Goal: Task Accomplishment & Management: Use online tool/utility

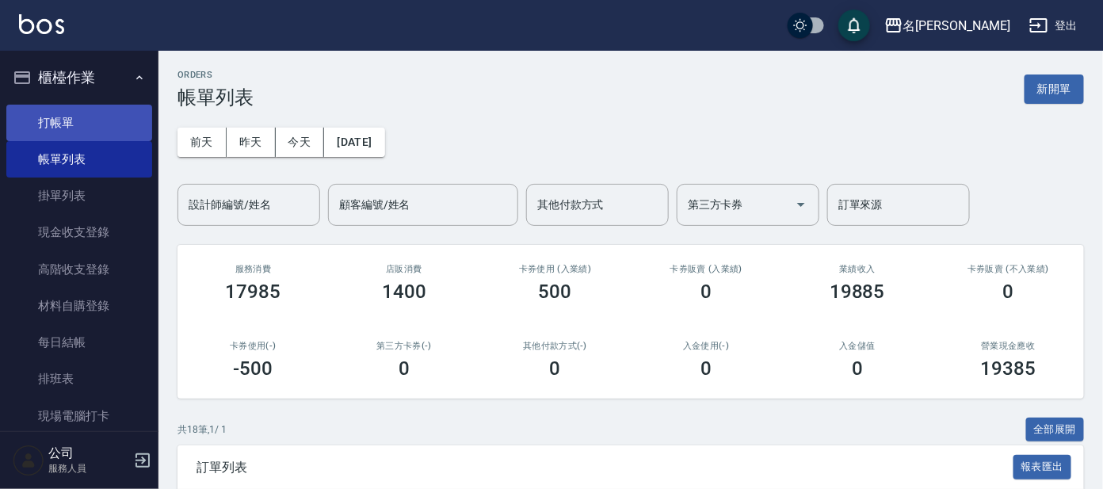
scroll to position [21, 0]
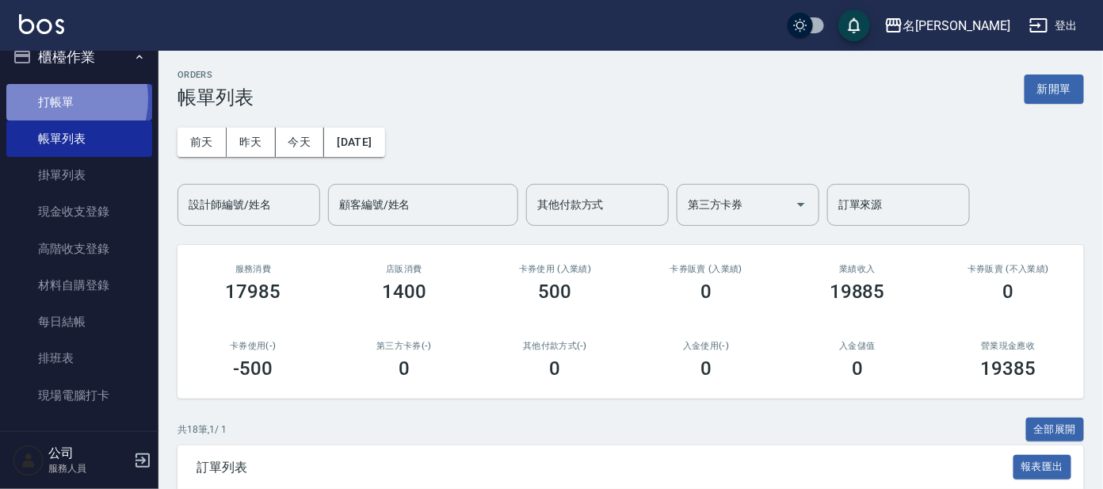
click at [55, 98] on link "打帳單" at bounding box center [79, 102] width 146 height 36
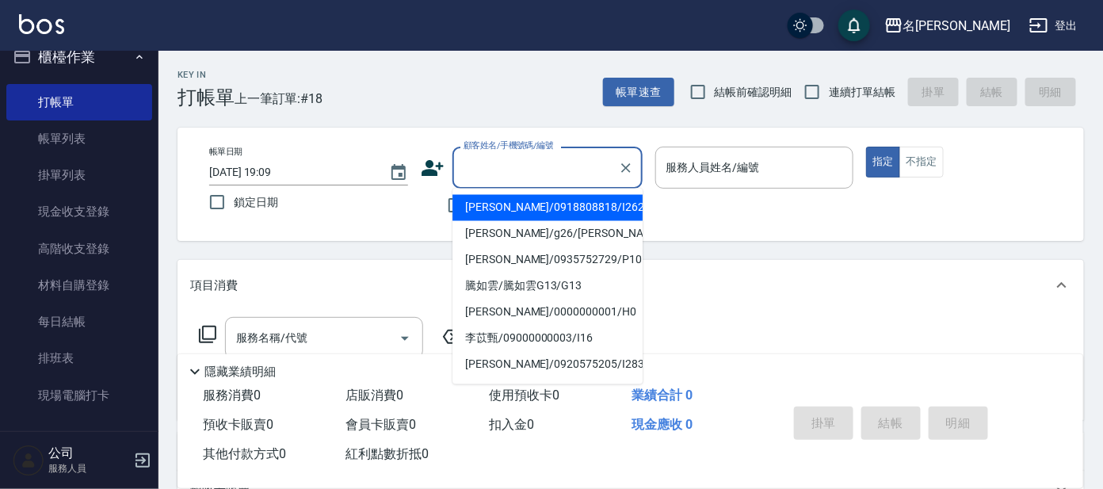
click at [493, 163] on input "顧客姓名/手機號碼/編號" at bounding box center [536, 168] width 152 height 28
type input "p"
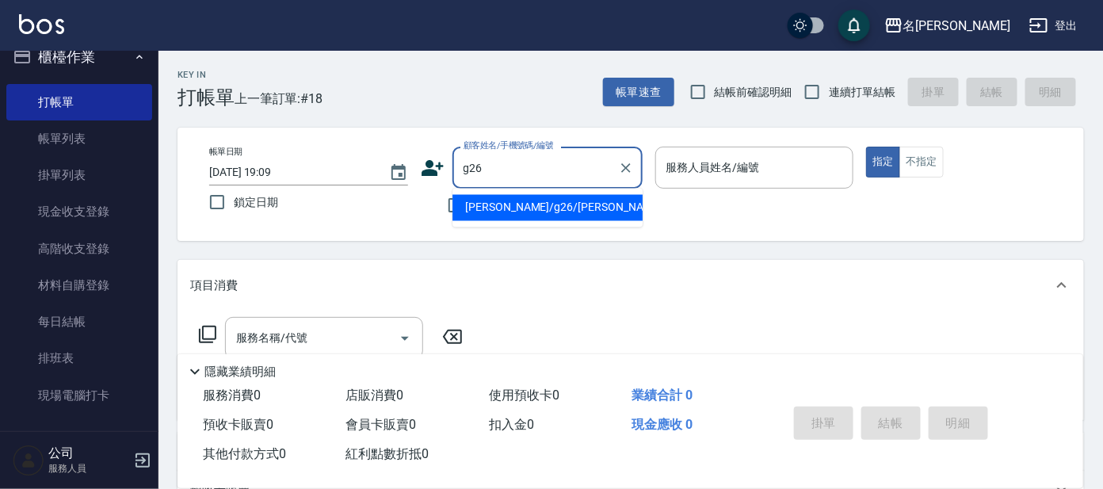
type input "[PERSON_NAME]/g26/[PERSON_NAME]"
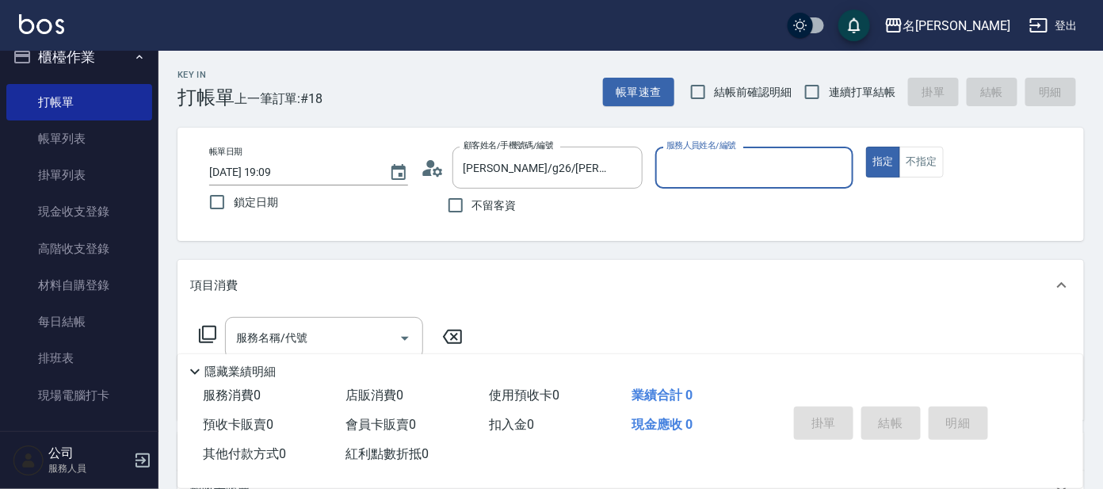
click at [718, 170] on input "服務人員姓名/編號" at bounding box center [755, 168] width 185 height 28
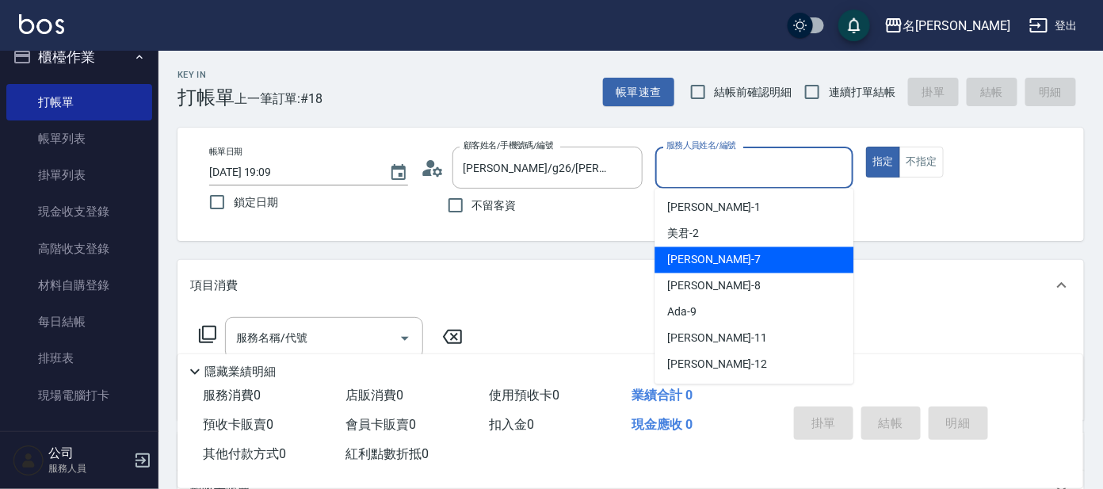
click at [683, 261] on span "[PERSON_NAME] -7" at bounding box center [714, 260] width 94 height 17
type input "[PERSON_NAME]-7"
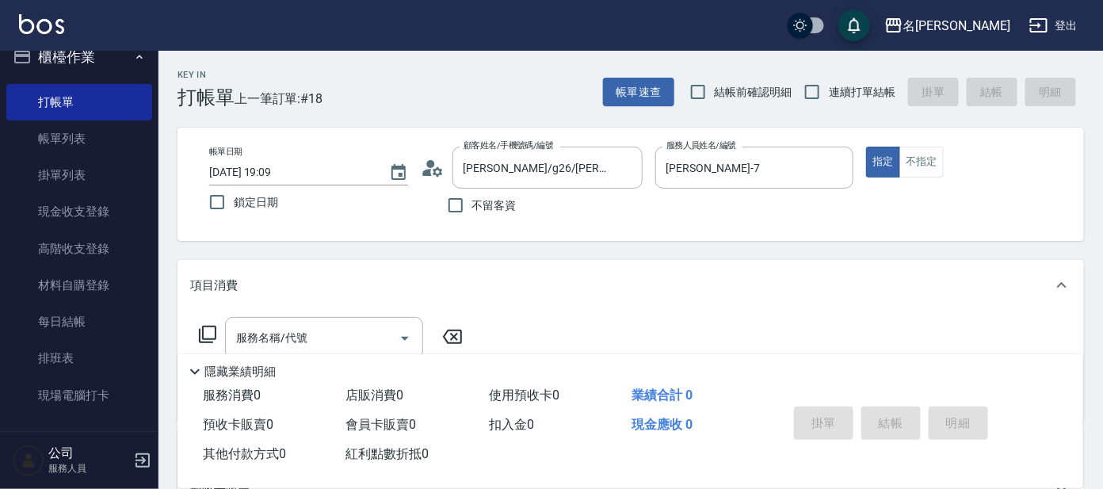
click at [202, 333] on icon at bounding box center [207, 334] width 17 height 17
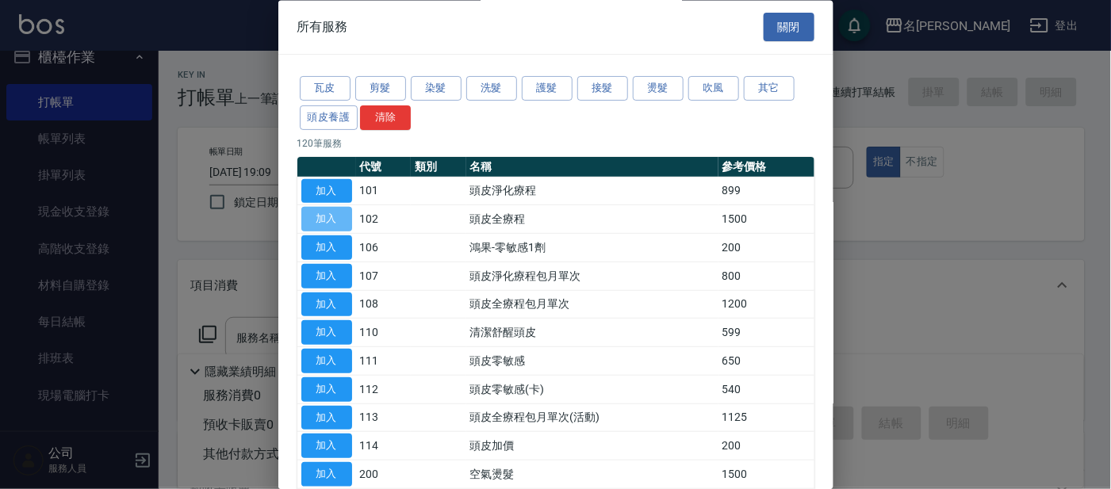
drag, startPoint x: 329, startPoint y: 216, endPoint x: 329, endPoint y: 226, distance: 10.3
click at [327, 216] on button "加入" at bounding box center [326, 220] width 51 height 25
type input "頭皮全療程(102)"
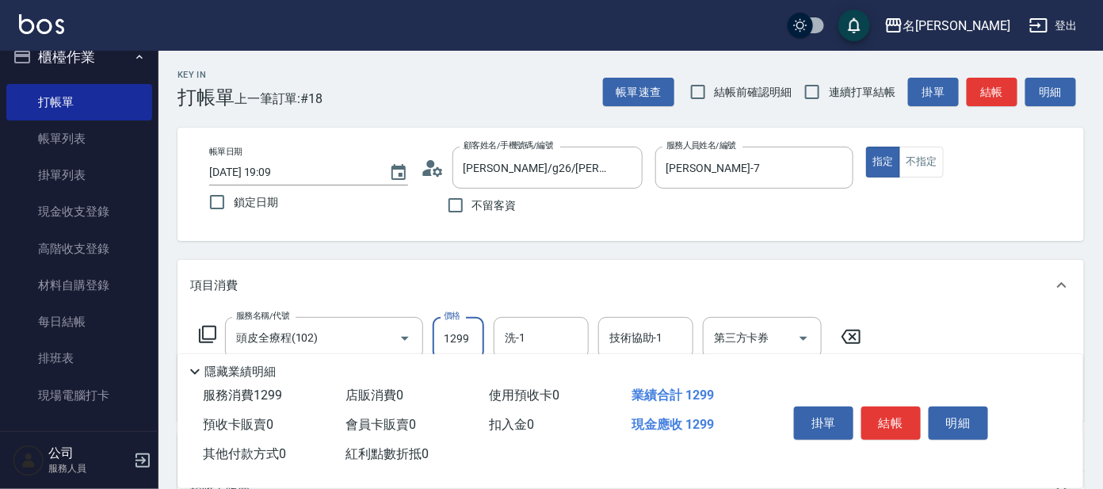
type input "1299"
click at [207, 329] on icon at bounding box center [207, 334] width 19 height 19
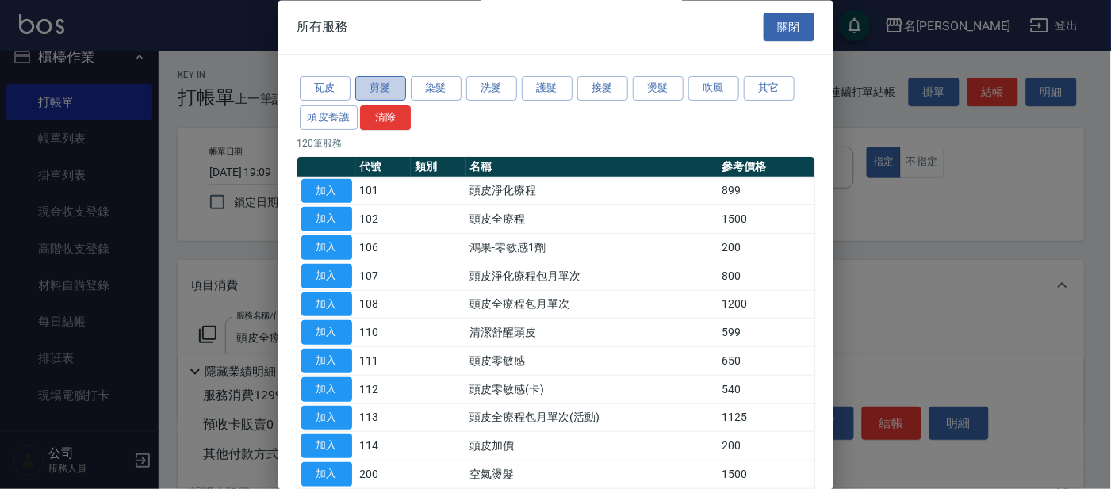
click at [380, 89] on button "剪髮" at bounding box center [380, 89] width 51 height 25
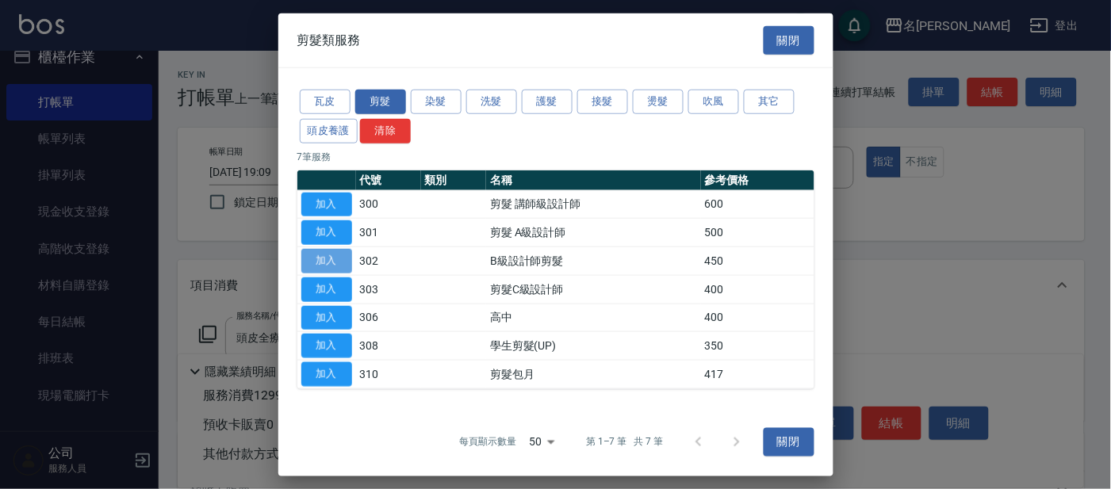
click at [345, 262] on button "加入" at bounding box center [326, 261] width 51 height 25
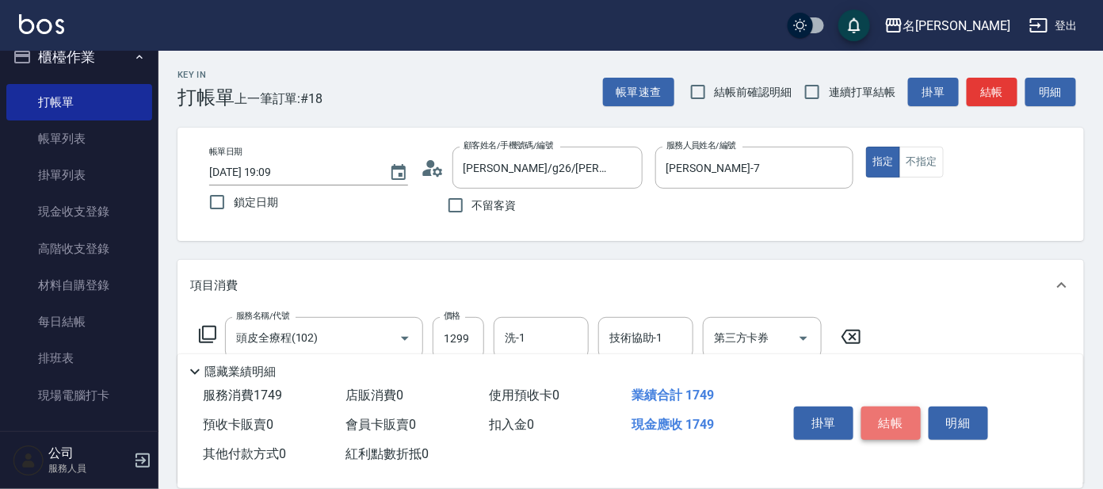
click at [884, 419] on button "結帳" at bounding box center [891, 423] width 59 height 33
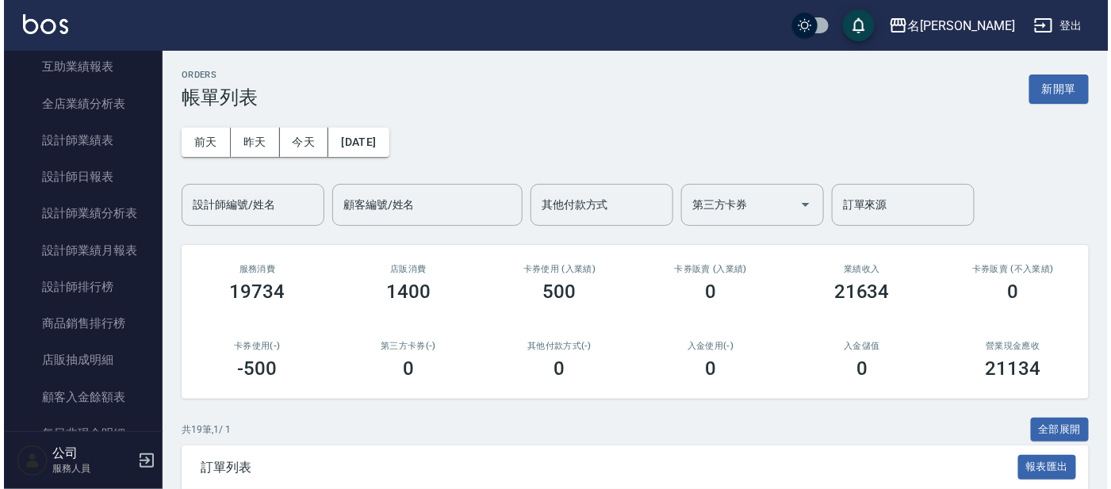
scroll to position [713, 0]
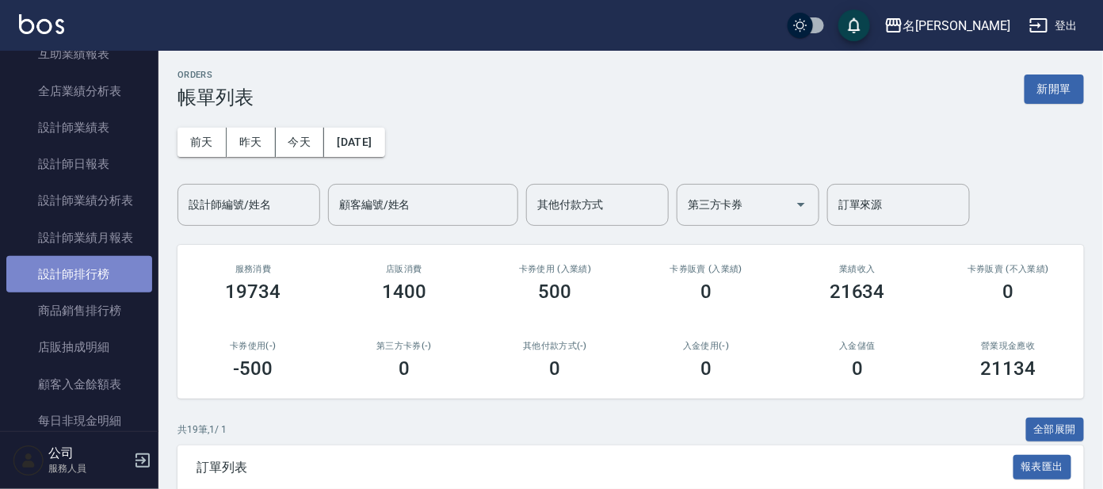
click at [90, 278] on link "設計師排行榜" at bounding box center [79, 274] width 146 height 36
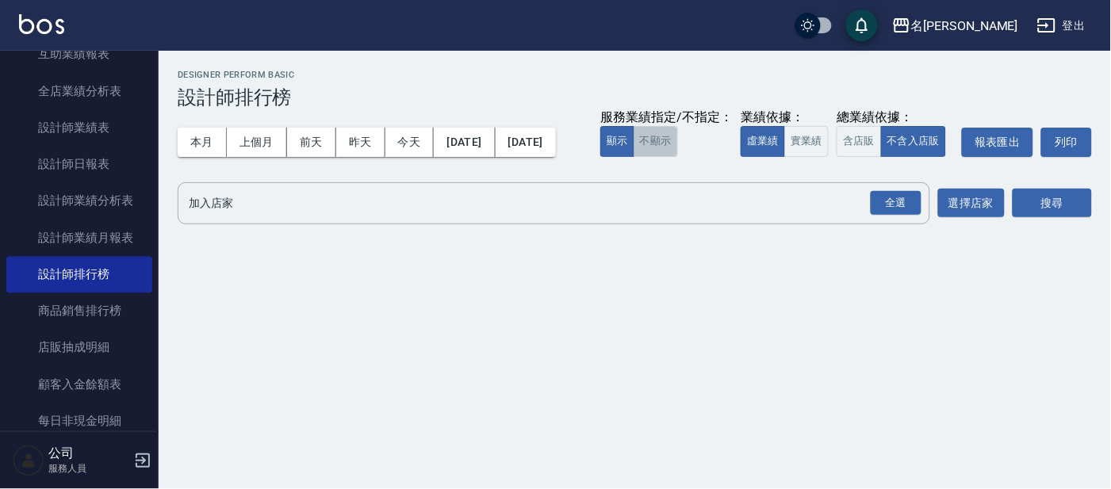
click at [633, 157] on button "不顯示" at bounding box center [655, 141] width 44 height 31
drag, startPoint x: 384, startPoint y: 190, endPoint x: 403, endPoint y: 200, distance: 21.3
click at [784, 157] on button "實業績" at bounding box center [806, 141] width 44 height 31
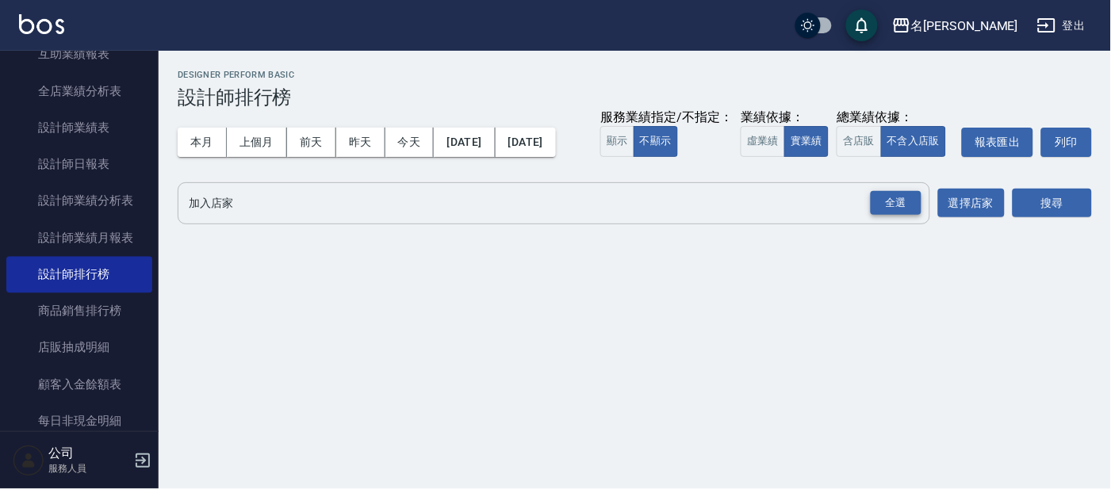
click at [902, 216] on div "全選" at bounding box center [895, 203] width 51 height 25
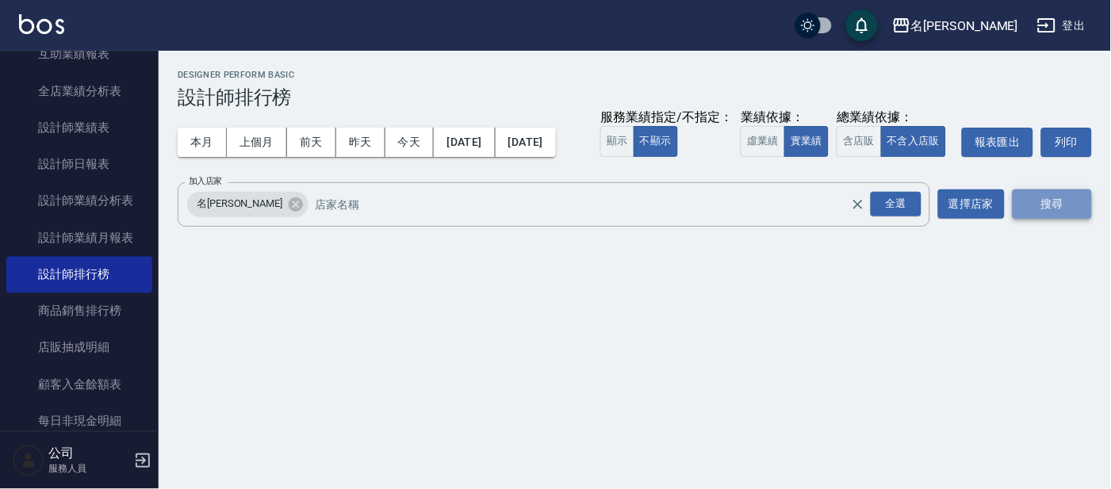
click at [1040, 219] on button "搜尋" at bounding box center [1051, 203] width 79 height 29
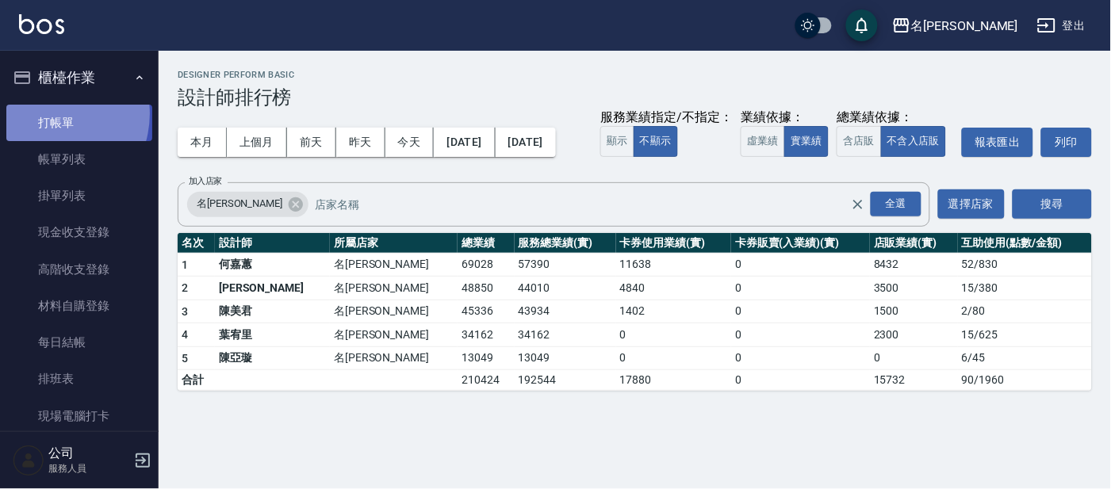
click at [46, 113] on link "打帳單" at bounding box center [79, 123] width 146 height 36
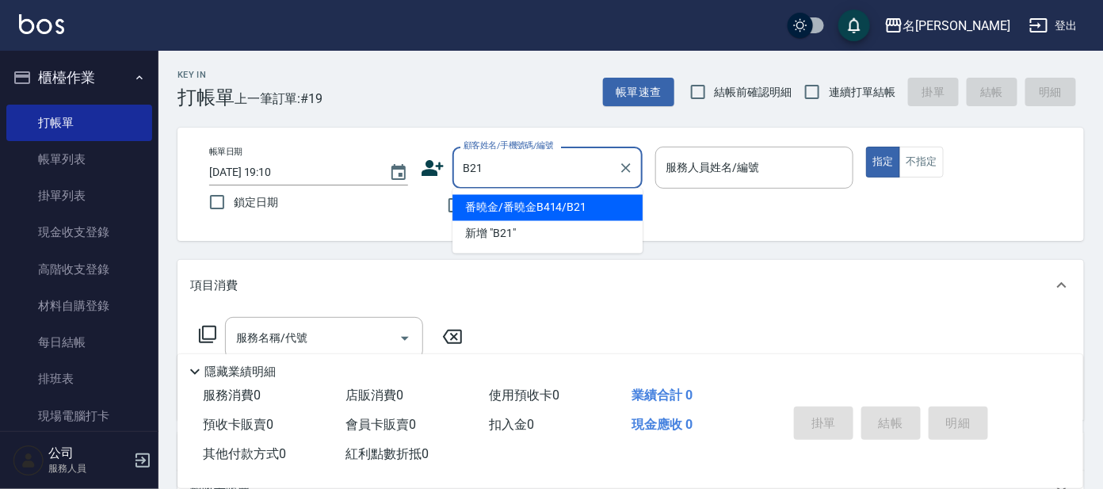
type input "番曉金/番曉金B414/B21"
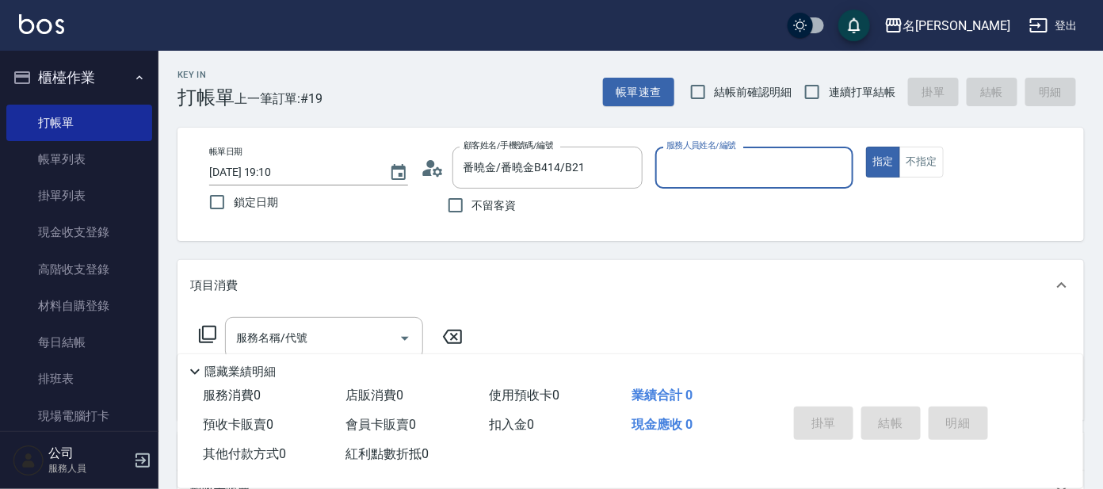
type input "美君-2"
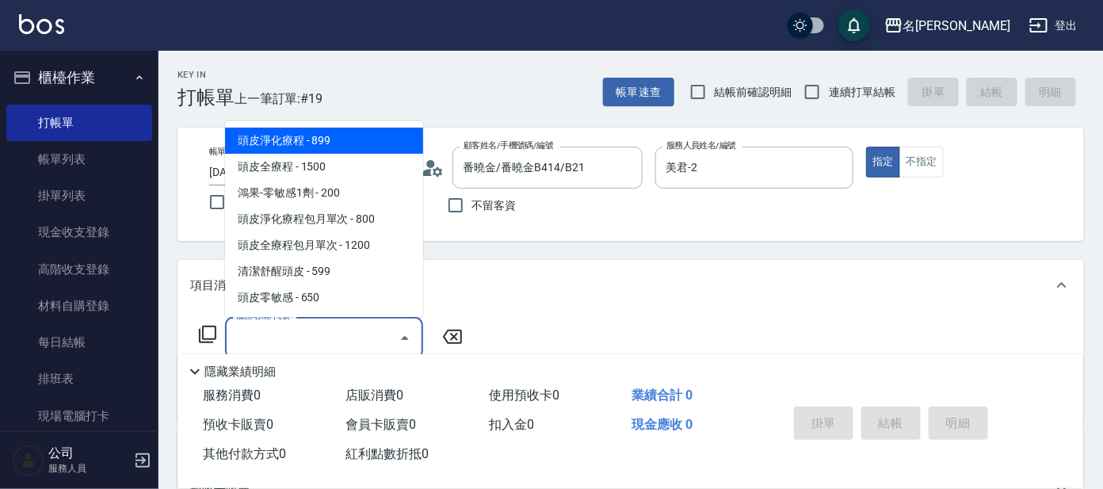
click at [326, 344] on input "服務名稱/代號" at bounding box center [312, 338] width 160 height 28
click at [327, 150] on span "頭皮淨化療程 - 899" at bounding box center [324, 141] width 198 height 26
type input "頭皮淨化療程(101)"
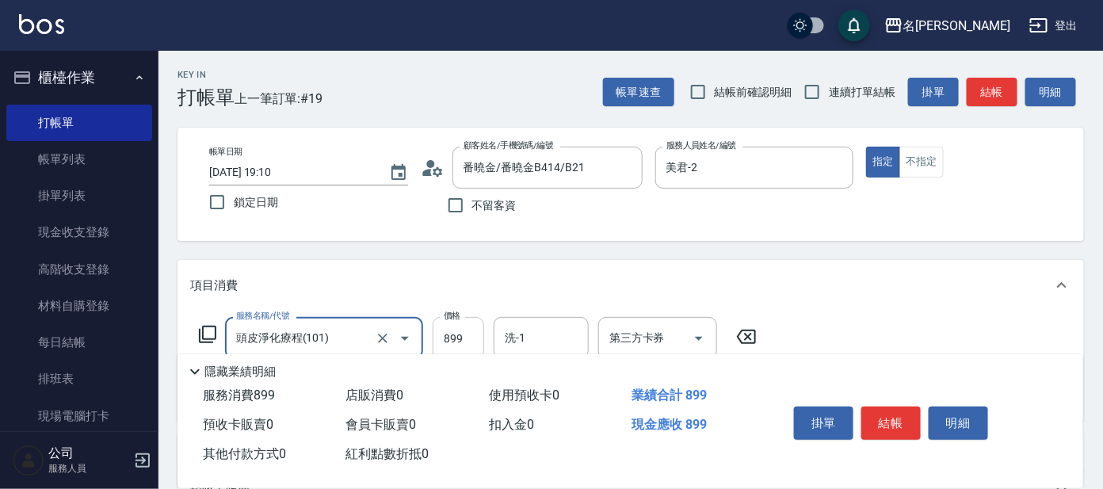
click at [459, 331] on input "899" at bounding box center [459, 338] width 52 height 43
type input "799"
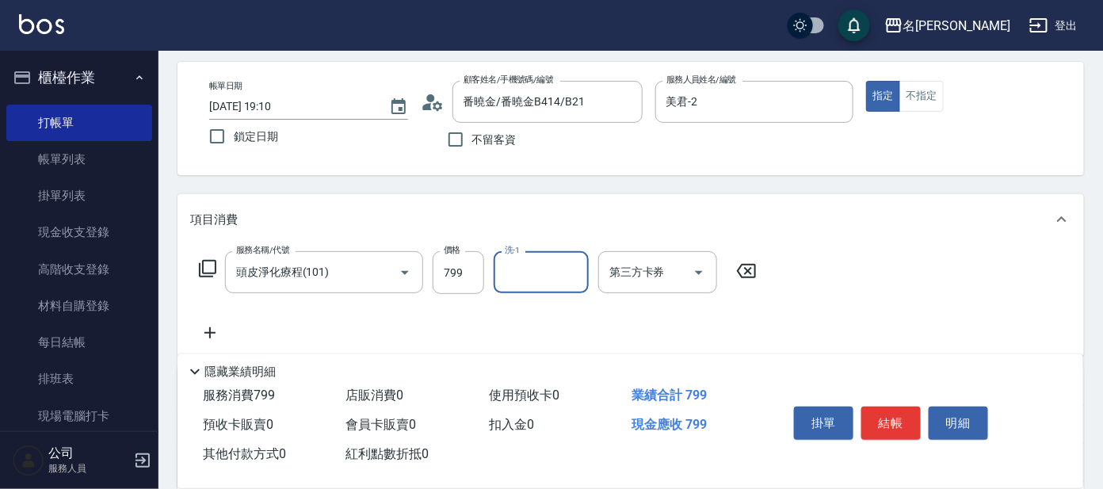
scroll to position [197, 0]
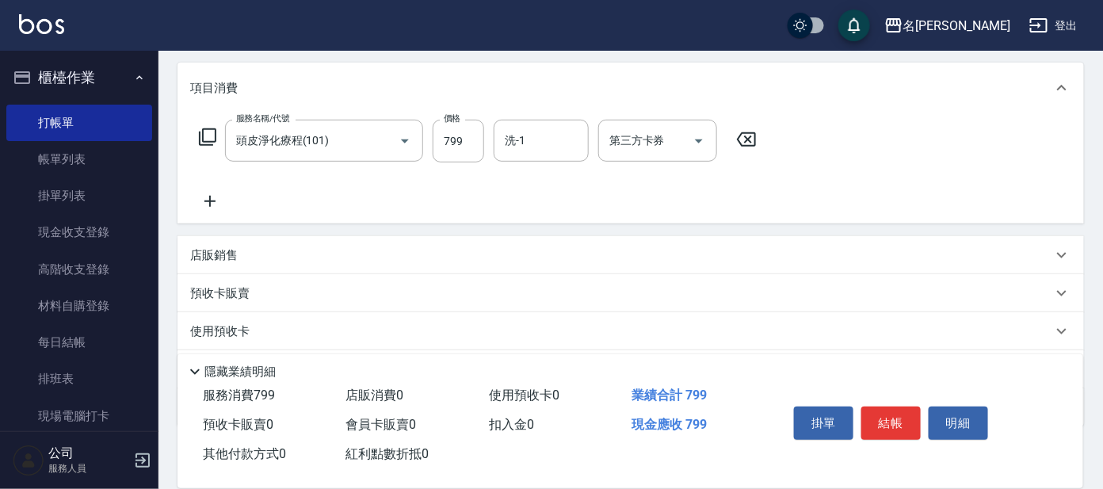
click at [205, 196] on icon at bounding box center [210, 201] width 40 height 19
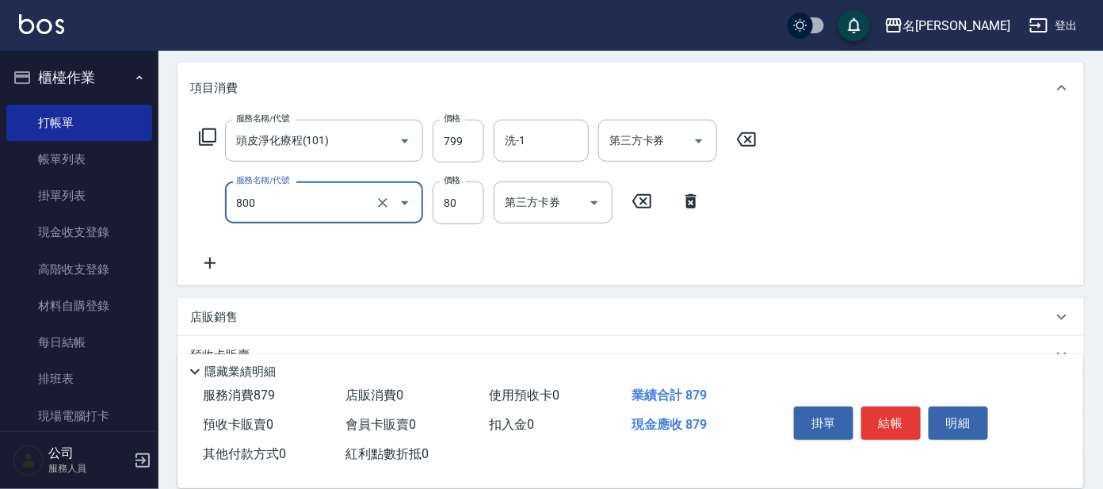
type input "快速修護(800)"
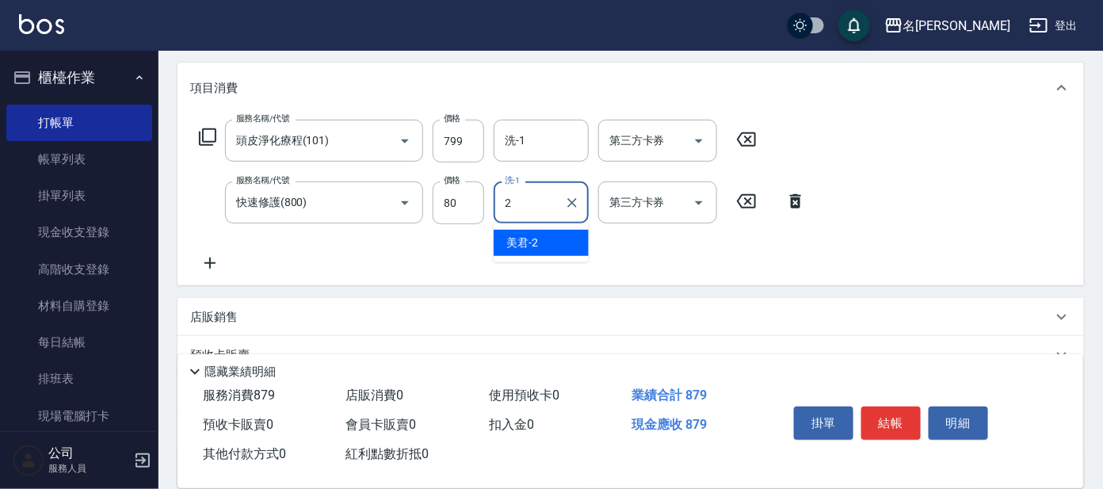
type input "美君-2"
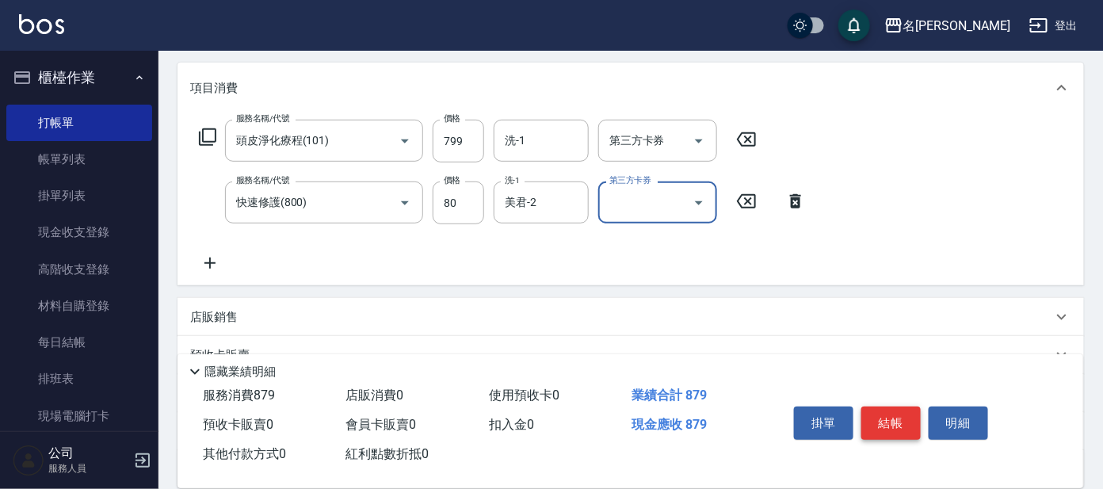
click at [881, 408] on button "結帳" at bounding box center [891, 423] width 59 height 33
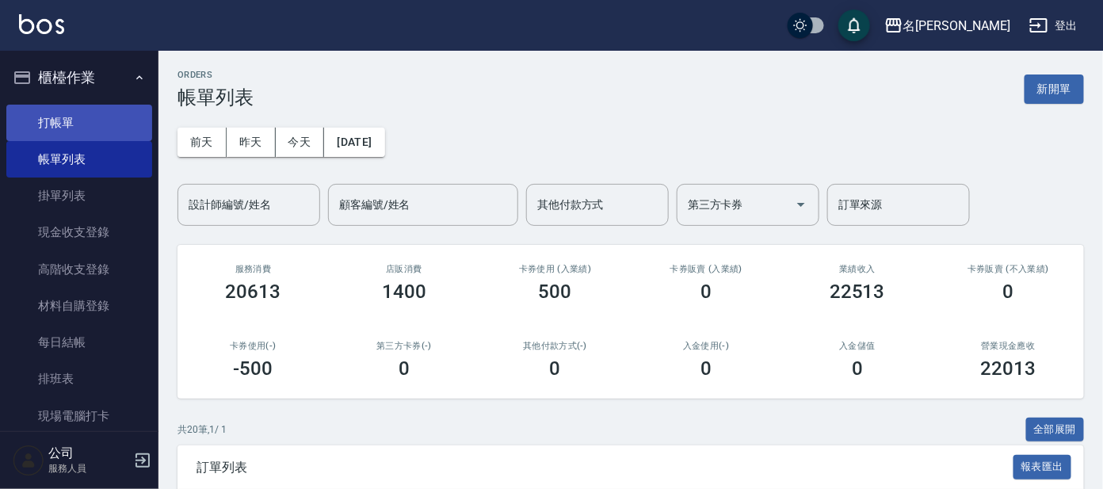
click at [92, 111] on link "打帳單" at bounding box center [79, 123] width 146 height 36
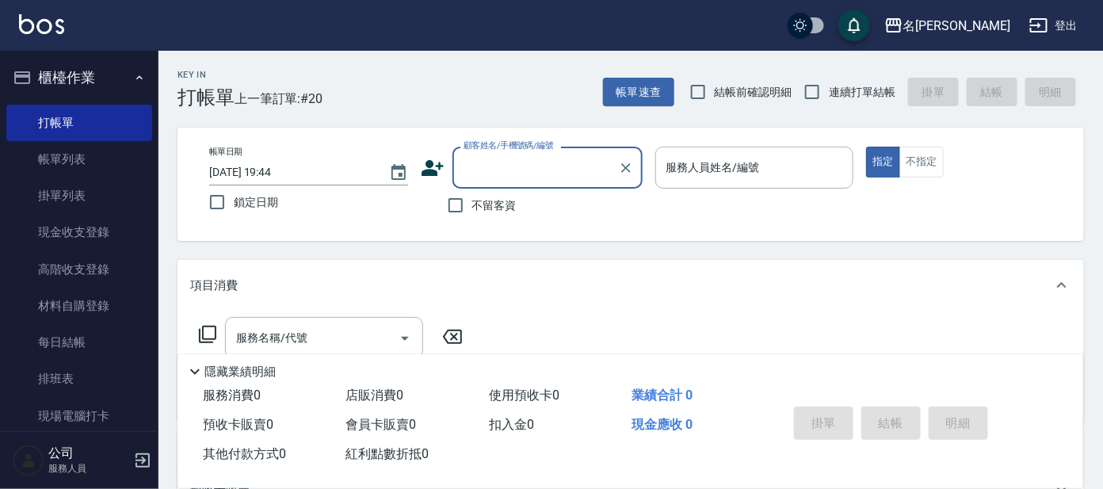
click at [529, 155] on input "顧客姓名/手機號碼/編號" at bounding box center [536, 168] width 152 height 28
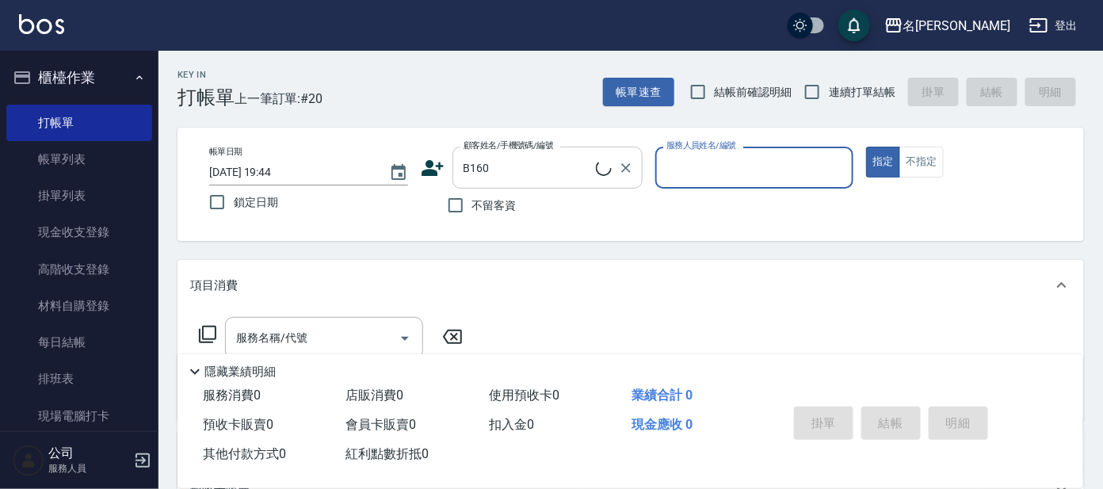
type input "[PERSON_NAME]/0975327828/B160"
type input "美君-2"
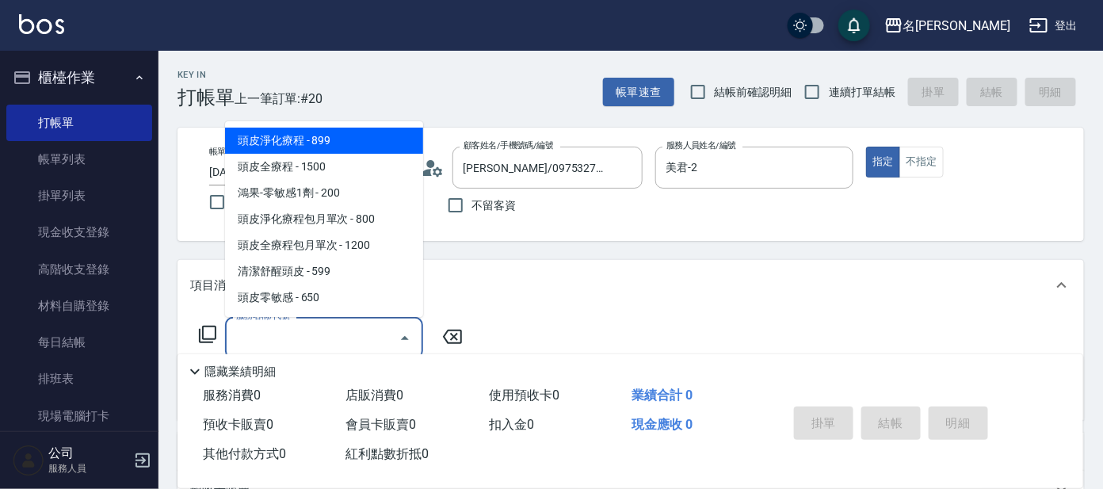
click at [262, 341] on input "服務名稱/代號" at bounding box center [312, 338] width 160 height 28
click at [350, 145] on span "頭皮淨化療程 - 899" at bounding box center [324, 141] width 198 height 26
type input "頭皮淨化療程(101)"
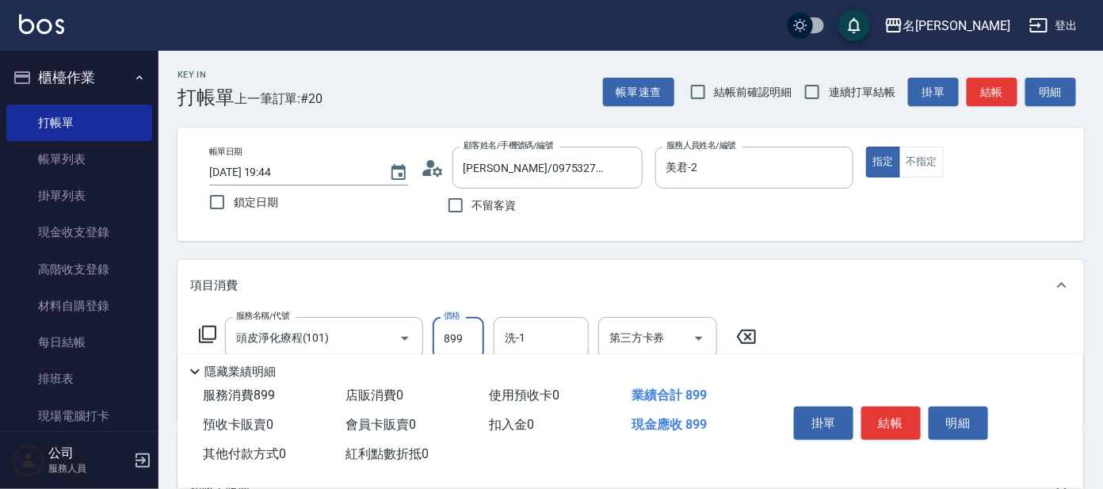
click at [467, 335] on input "899" at bounding box center [459, 338] width 52 height 43
type input "799"
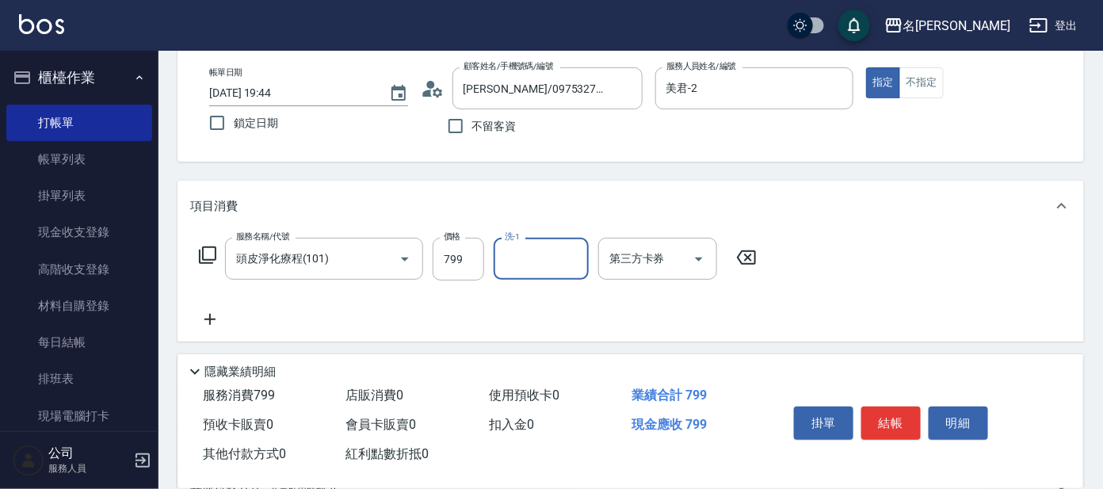
scroll to position [197, 0]
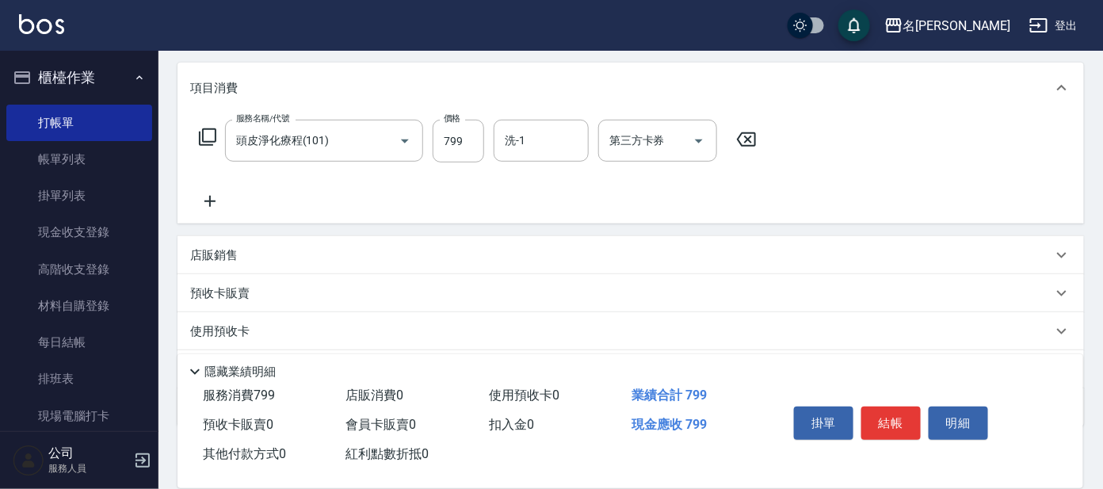
click at [203, 198] on icon at bounding box center [210, 201] width 40 height 19
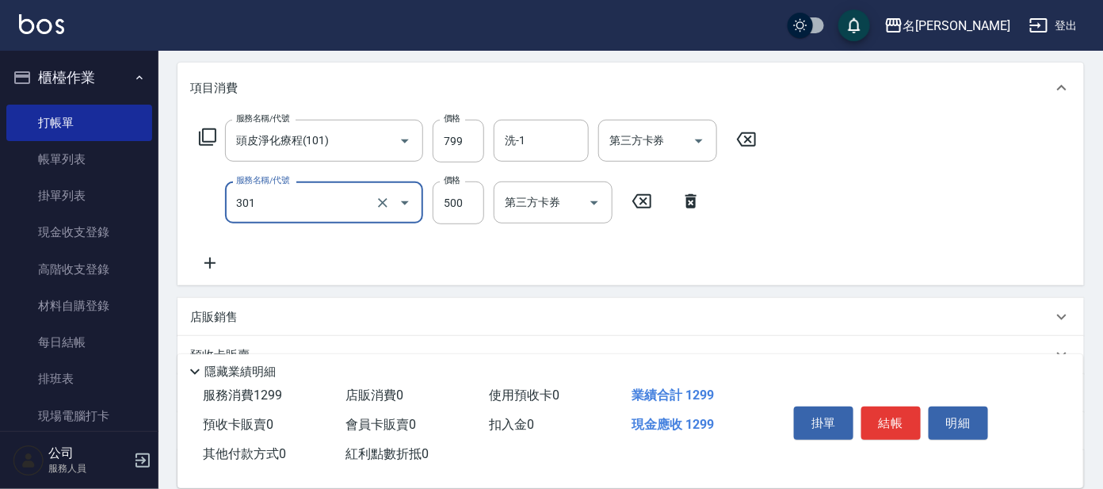
type input "剪髮 A級設計師(301)"
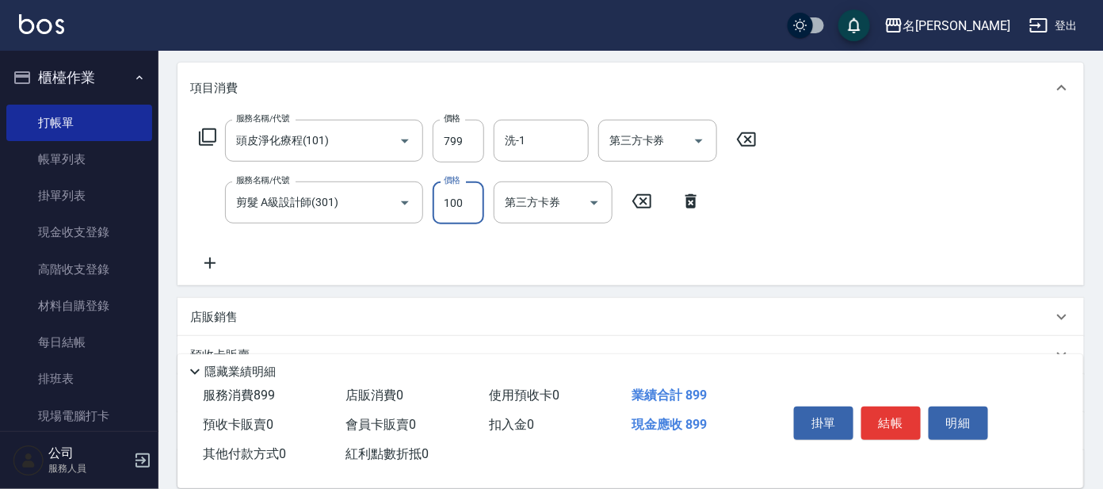
type input "100"
click at [897, 426] on button "結帳" at bounding box center [891, 423] width 59 height 33
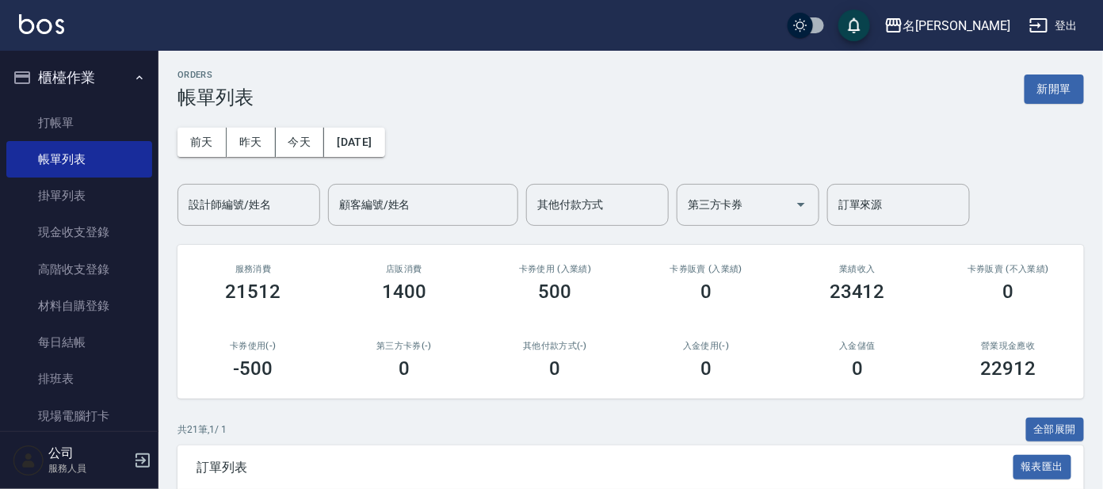
click at [942, 460] on span "訂單列表" at bounding box center [605, 468] width 817 height 16
click at [106, 127] on link "打帳單" at bounding box center [79, 123] width 146 height 36
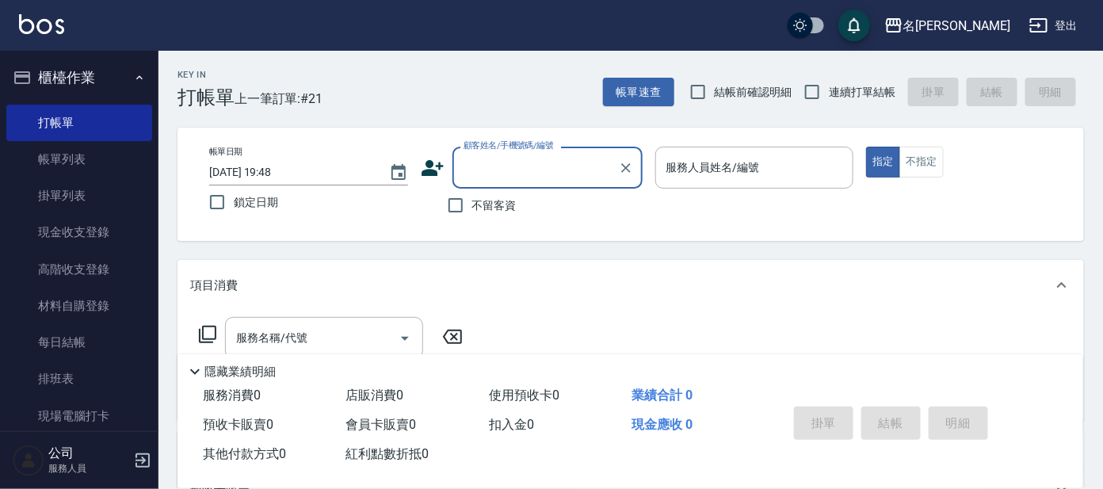
click at [529, 179] on input "顧客姓名/手機號碼/編號" at bounding box center [536, 168] width 152 height 28
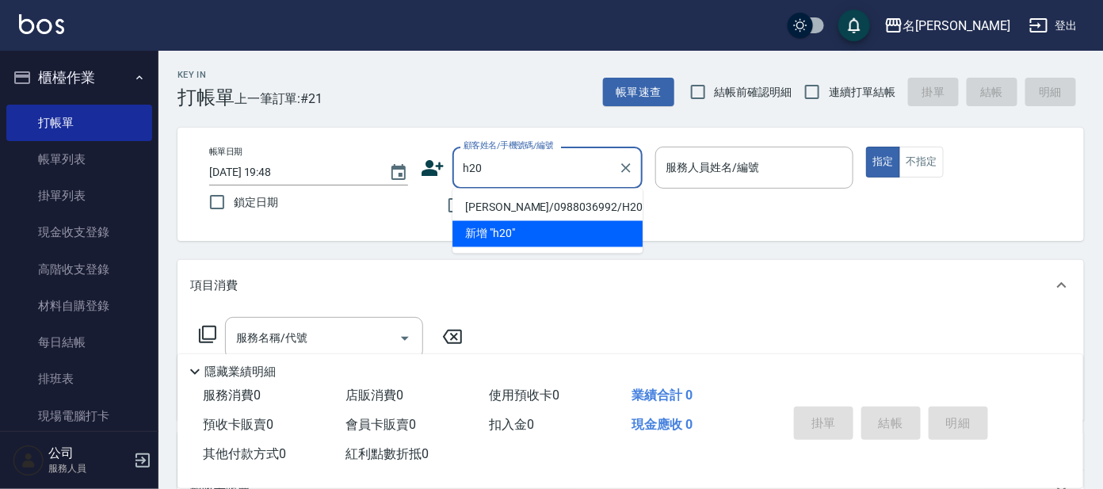
type input "[PERSON_NAME]/0988036992/H20"
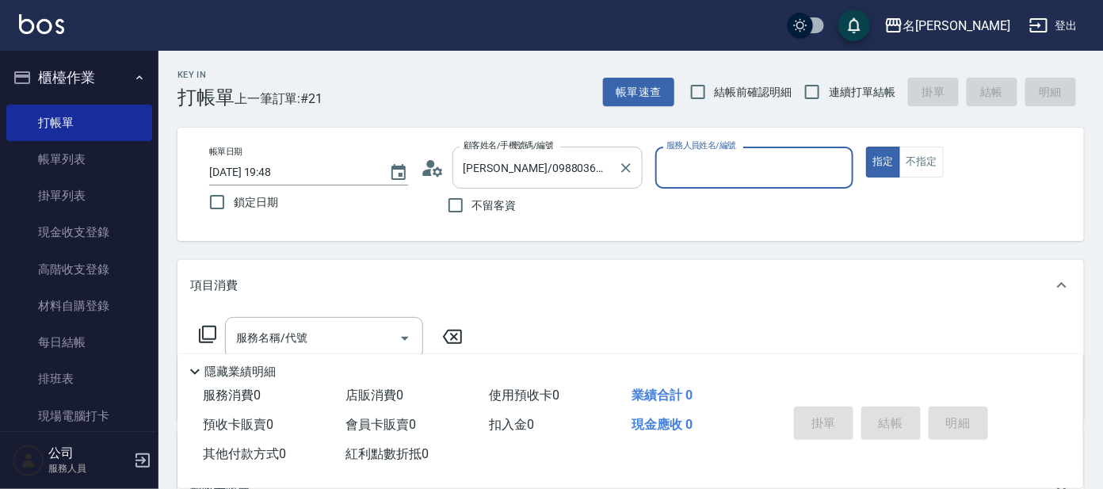
type input "[PERSON_NAME]-8"
click at [866, 147] on button "指定" at bounding box center [883, 162] width 34 height 31
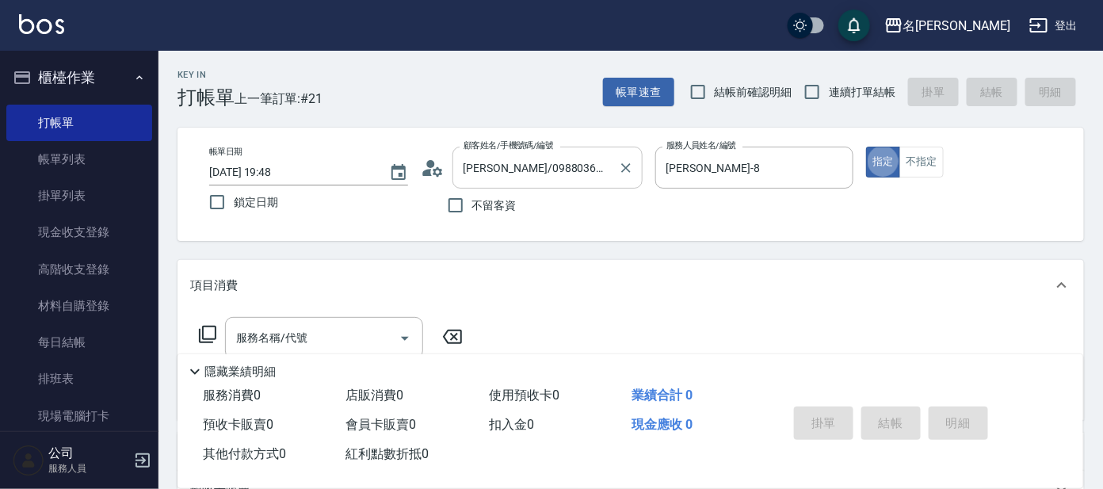
type button "true"
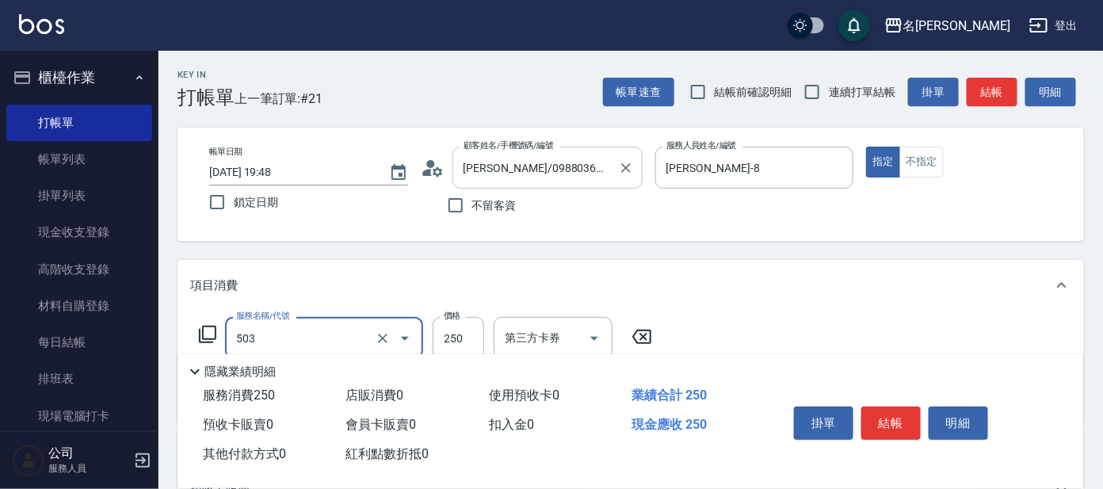
type input "洗髮(兒童)(503)"
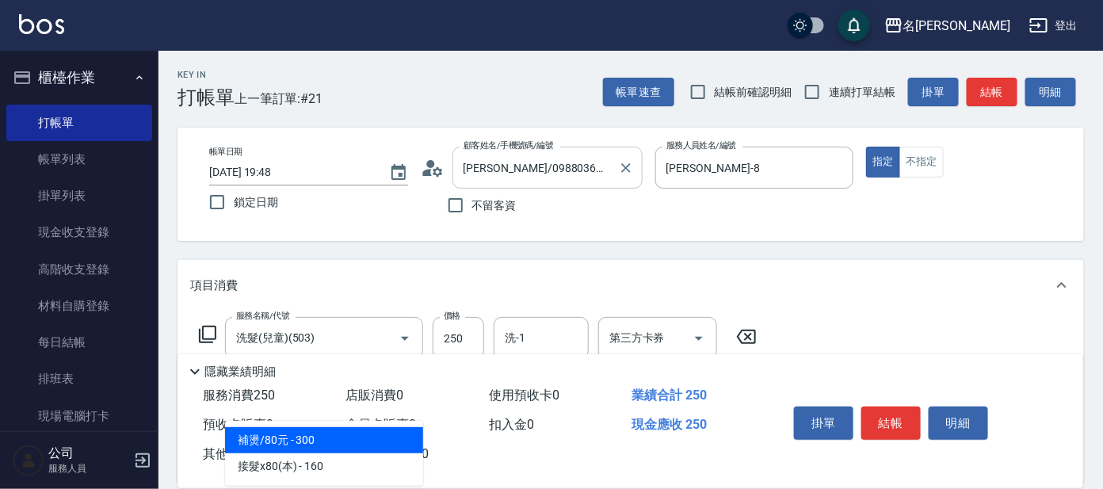
type input "8"
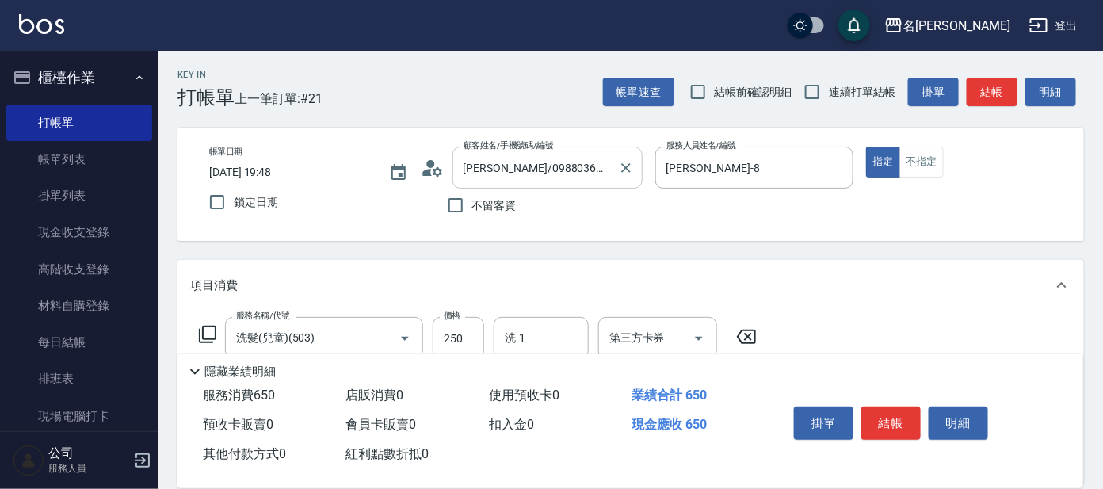
type input "剪髮C級設計師(303)"
type input "100"
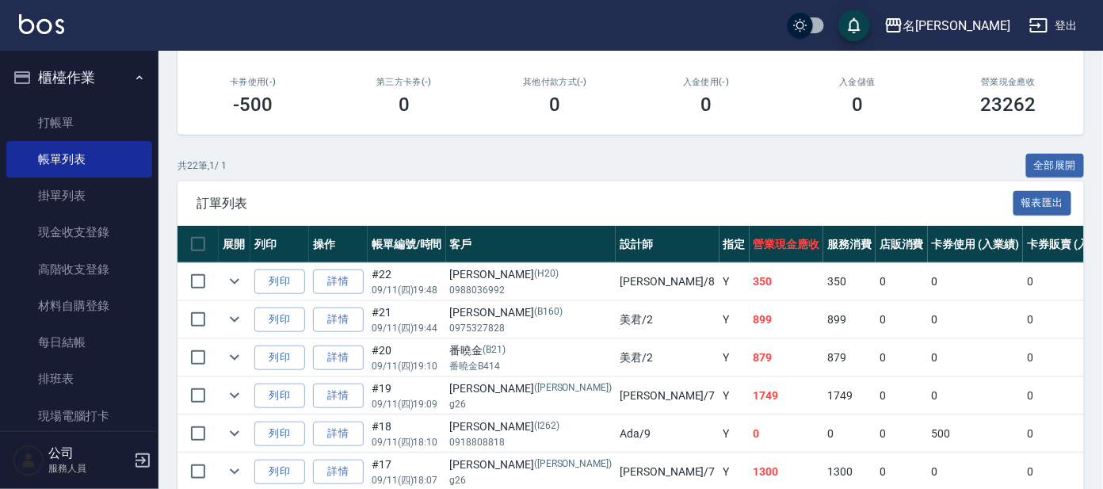
scroll to position [296, 0]
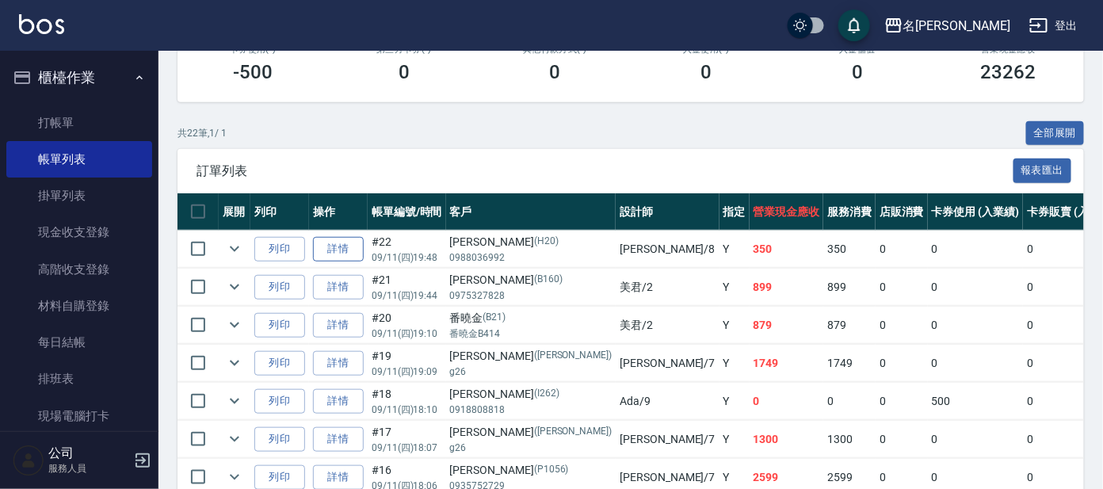
click at [329, 247] on link "詳情" at bounding box center [338, 249] width 51 height 25
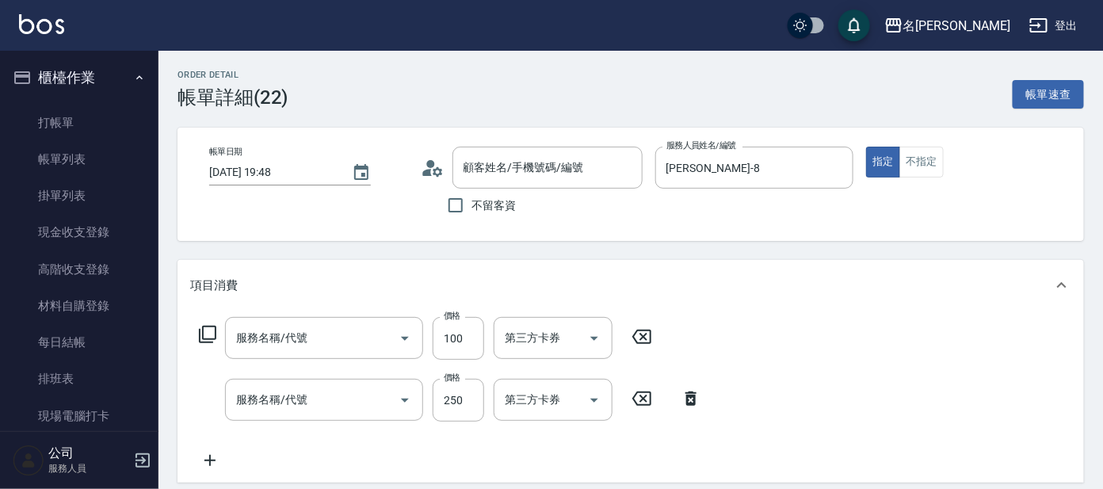
type input "[DATE] 19:48"
type input "[PERSON_NAME]-8"
type input "[PERSON_NAME]/0988036992/H20"
type input "剪髮C級設計師(303)"
type input "洗髮(兒童)(503)"
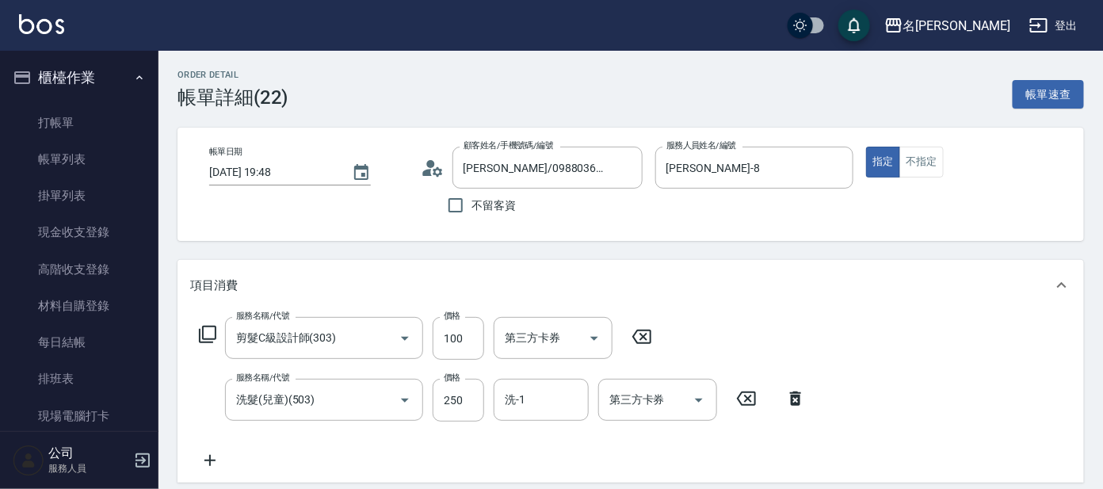
scroll to position [197, 0]
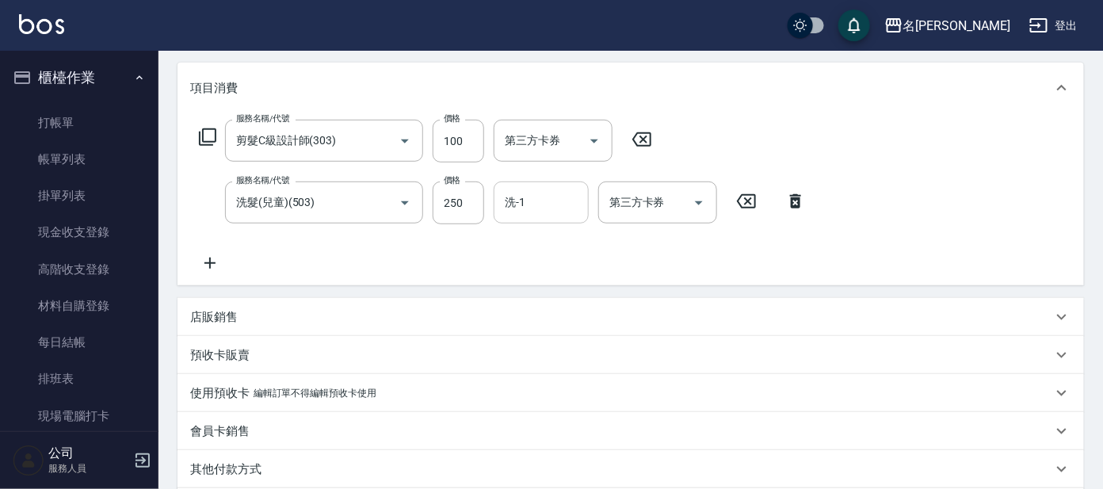
click at [557, 208] on input "洗-1" at bounding box center [541, 203] width 81 height 28
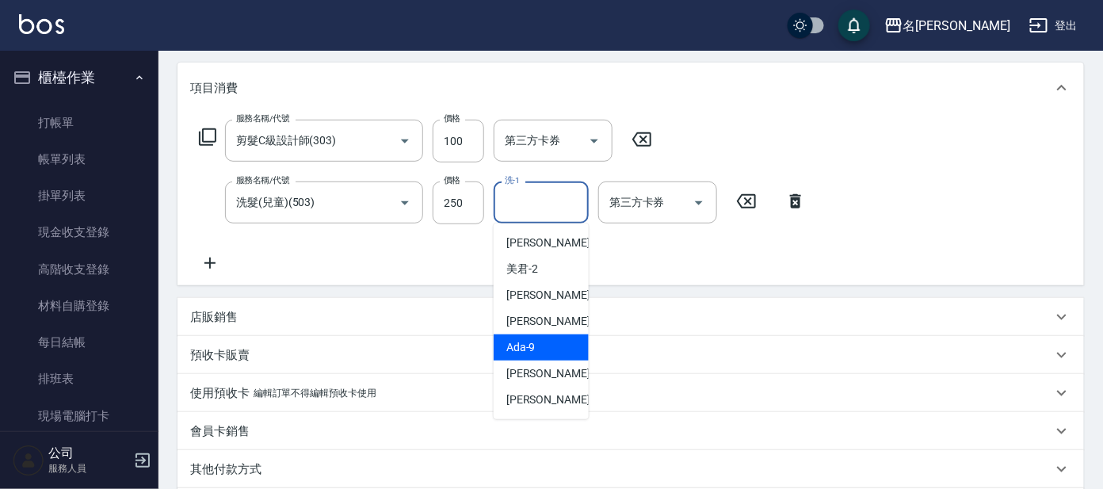
click at [535, 338] on div "Ada -9" at bounding box center [541, 348] width 95 height 26
type input "Ada-9"
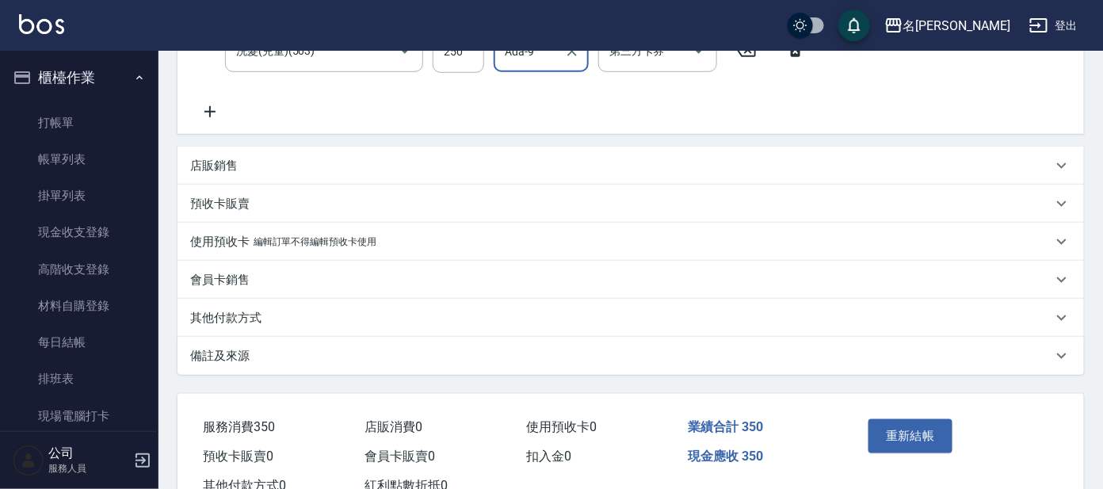
scroll to position [402, 0]
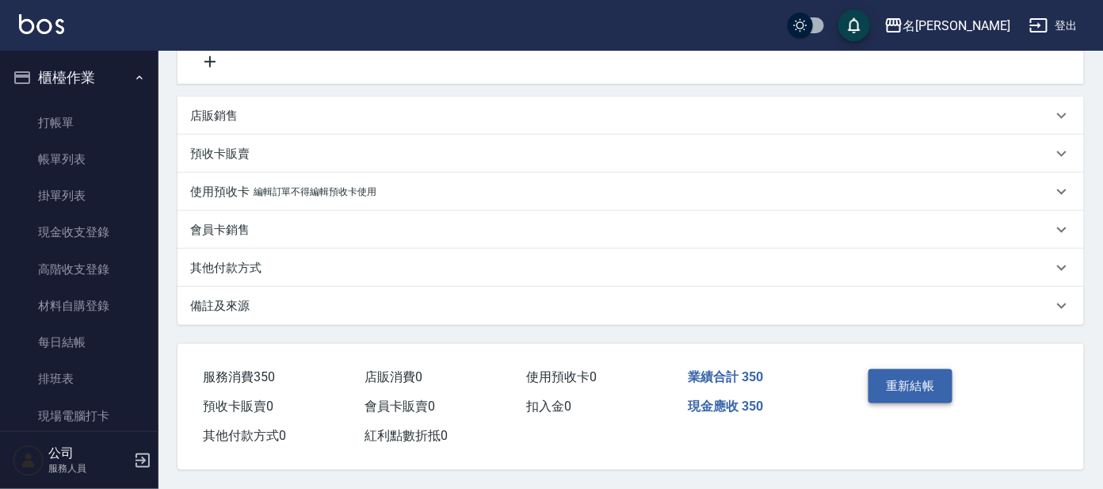
click at [897, 377] on button "重新結帳" at bounding box center [911, 385] width 84 height 33
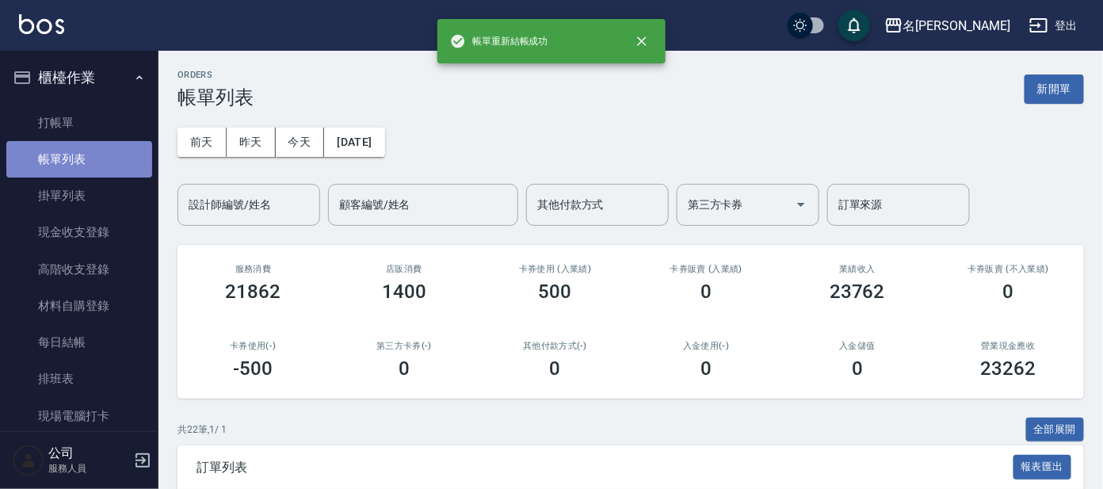
click at [91, 141] on link "帳單列表" at bounding box center [79, 159] width 146 height 36
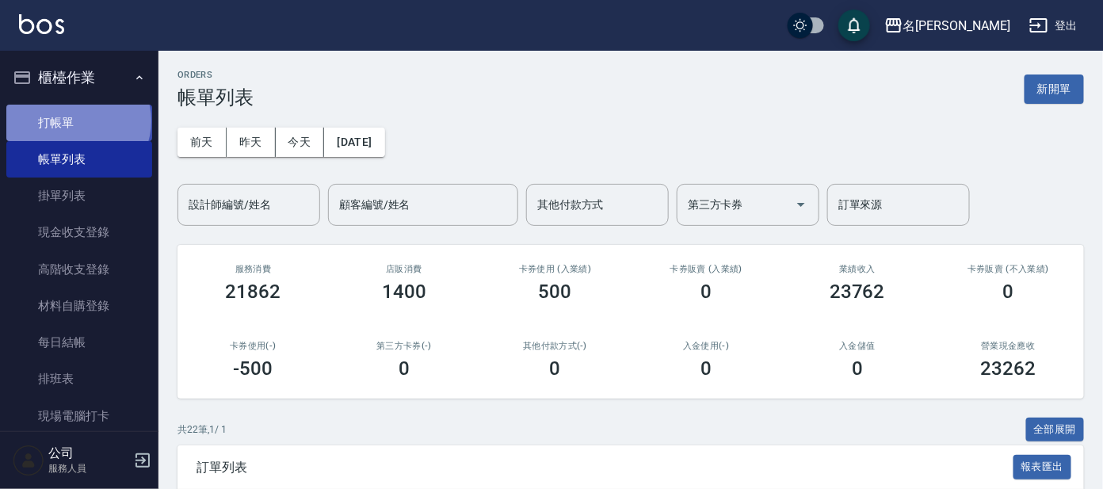
click at [77, 120] on link "打帳單" at bounding box center [79, 123] width 146 height 36
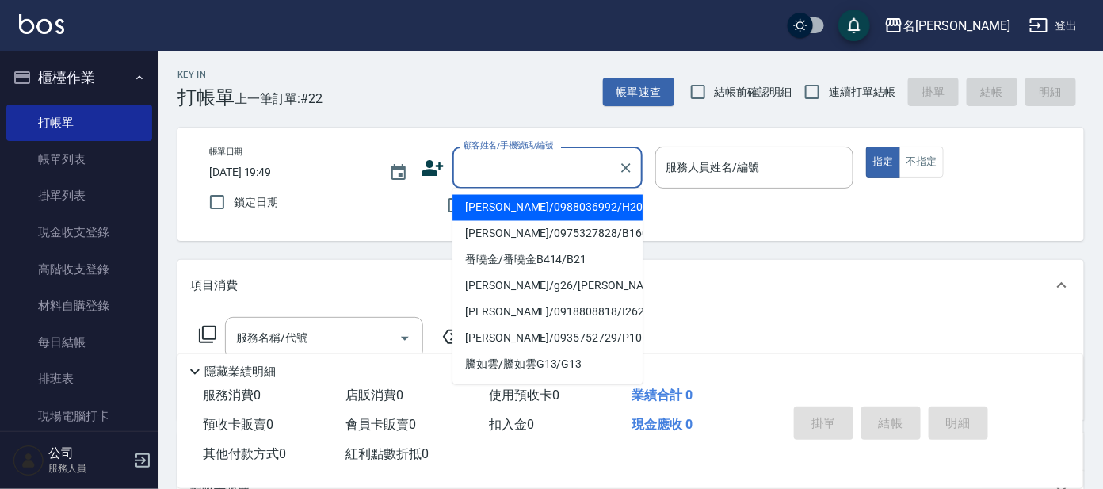
click at [509, 165] on input "顧客姓名/手機號碼/編號" at bounding box center [536, 168] width 152 height 28
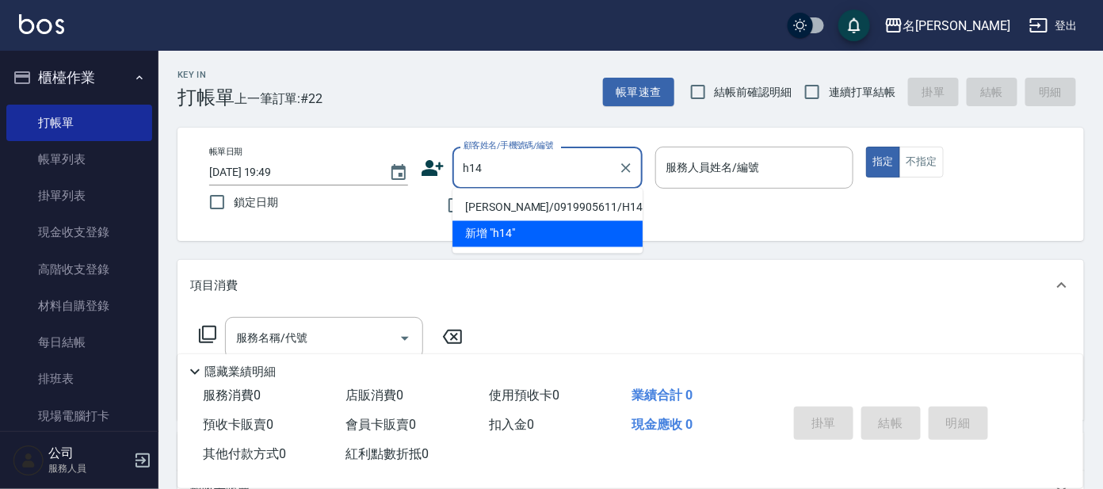
type input "[PERSON_NAME]/0919905611/H14"
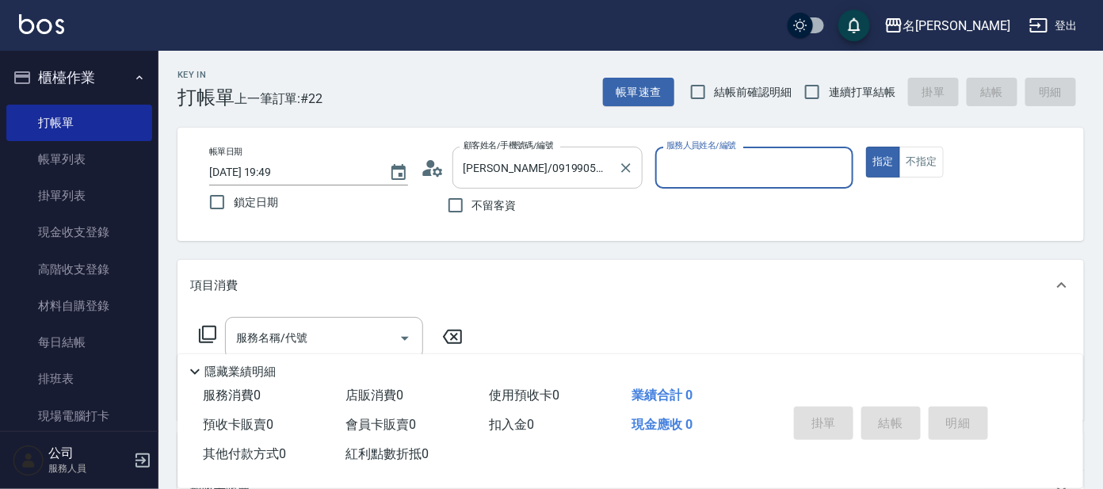
type input "[PERSON_NAME]-8"
click at [866, 147] on button "指定" at bounding box center [883, 162] width 34 height 31
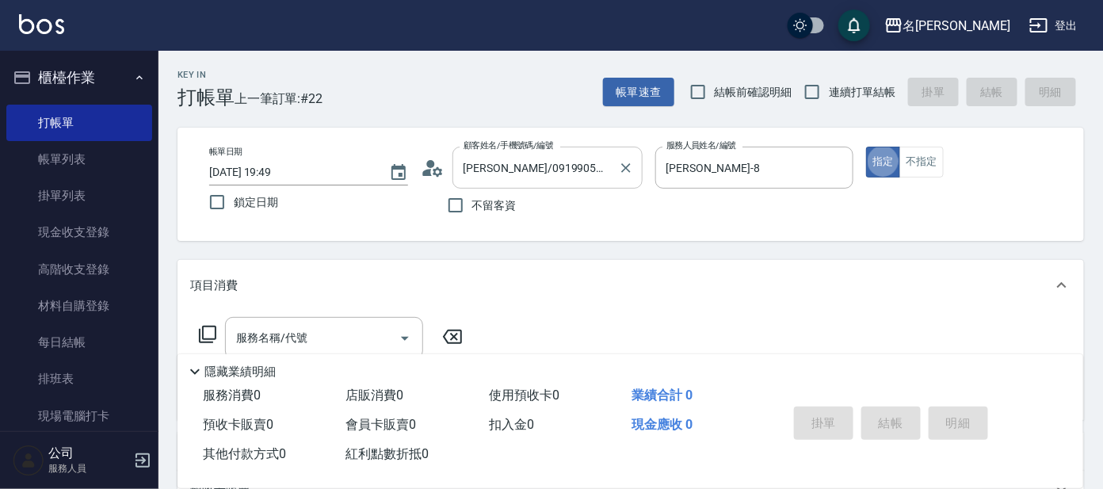
type button "true"
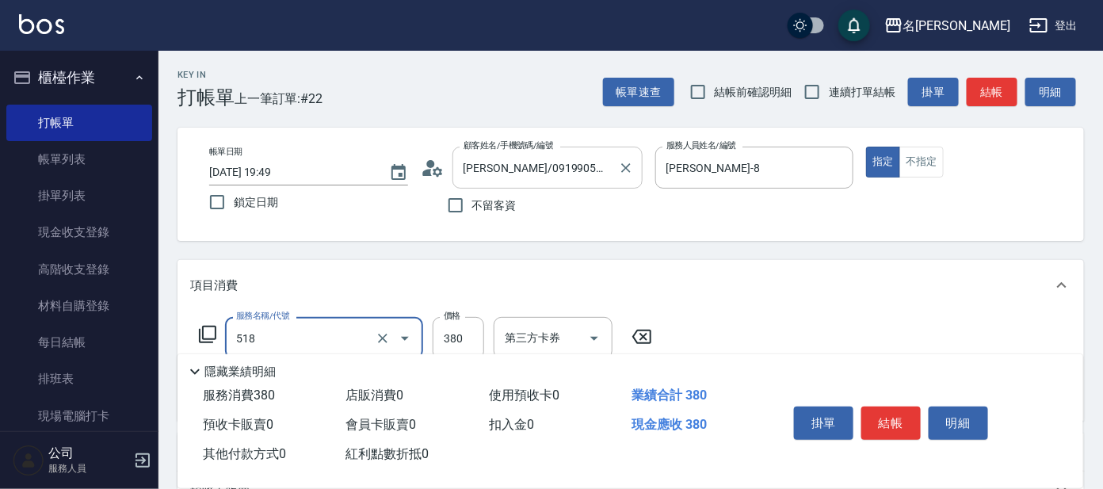
type input "舒壓+洗髮+養髮(518)"
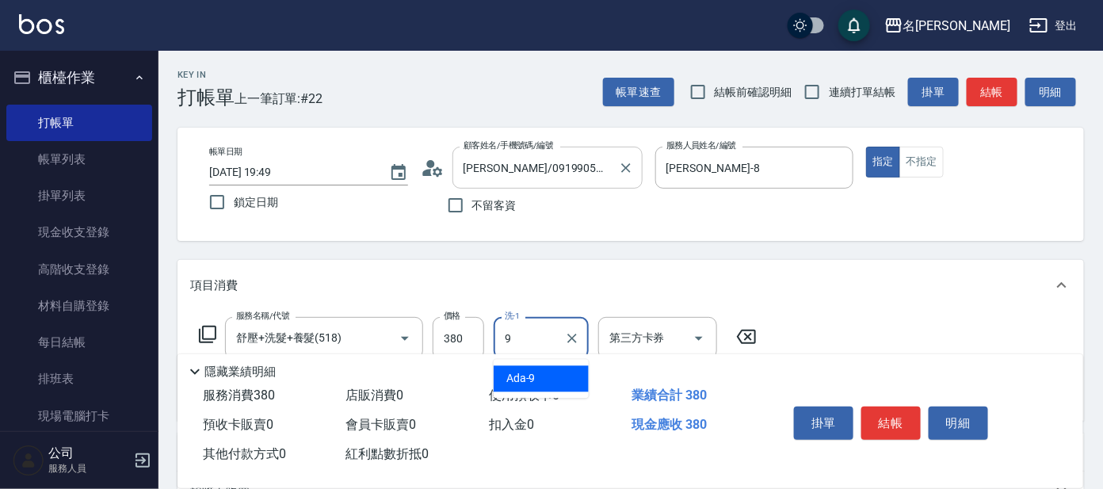
type input "Ada-9"
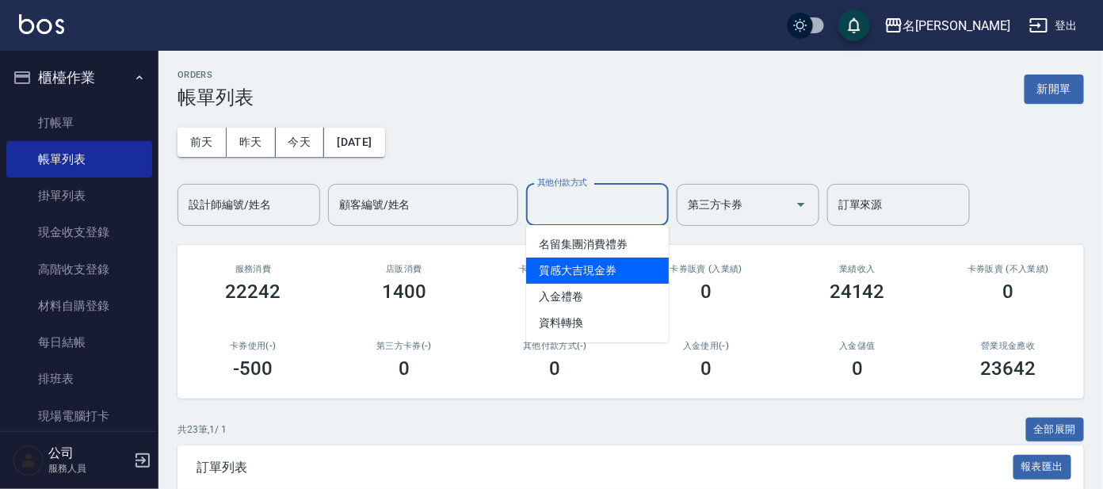
drag, startPoint x: 522, startPoint y: 291, endPoint x: 480, endPoint y: 322, distance: 52.8
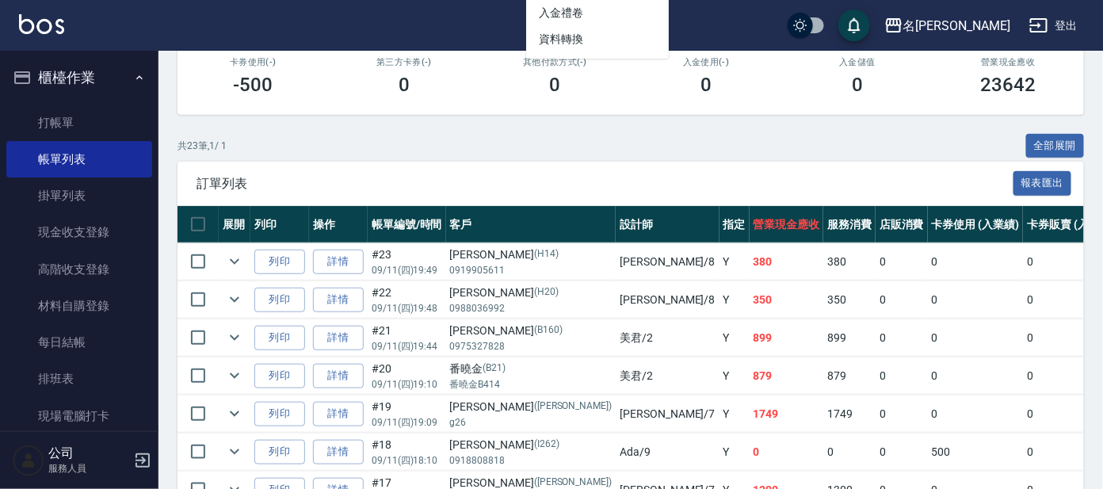
scroll to position [296, 0]
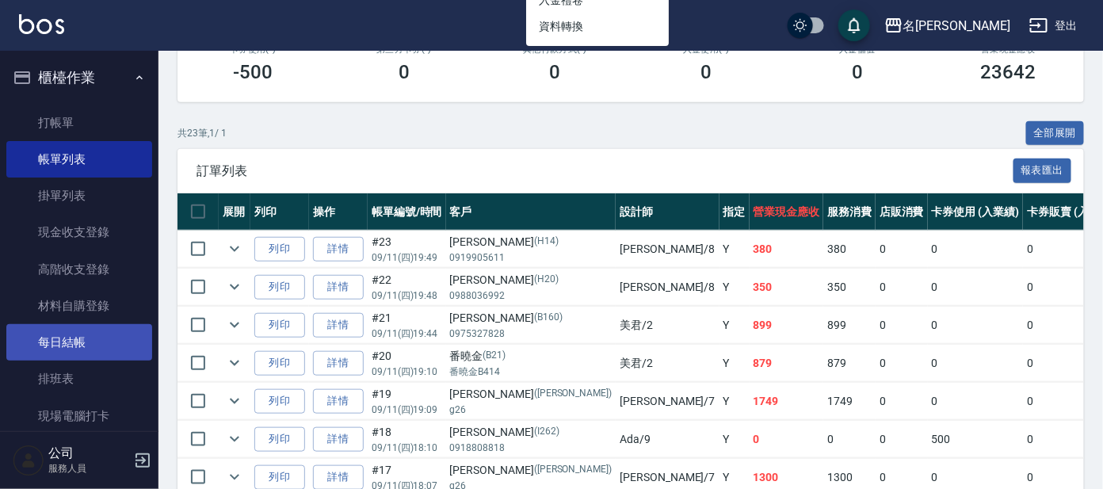
click at [75, 335] on link "每日結帳" at bounding box center [79, 342] width 146 height 36
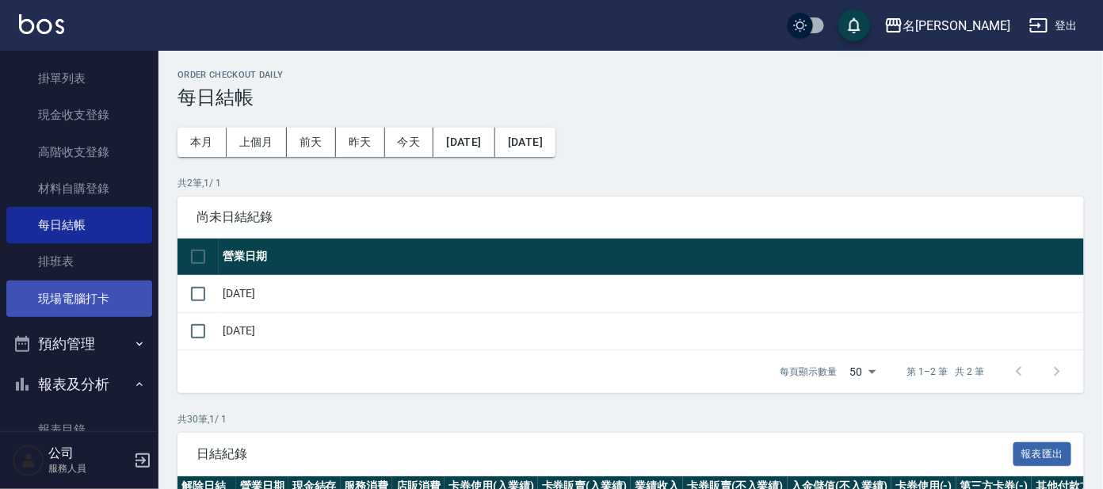
scroll to position [197, 0]
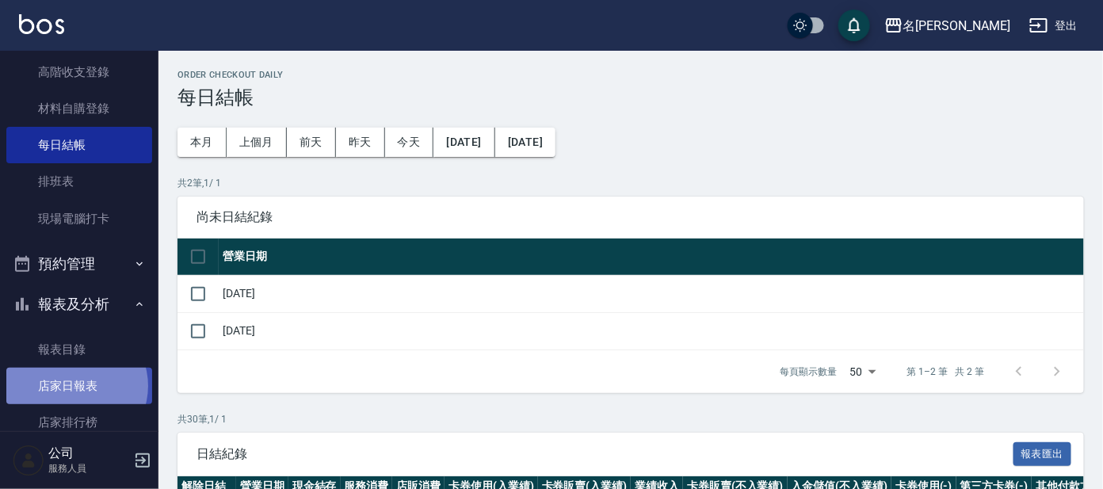
click at [75, 385] on link "店家日報表" at bounding box center [79, 386] width 146 height 36
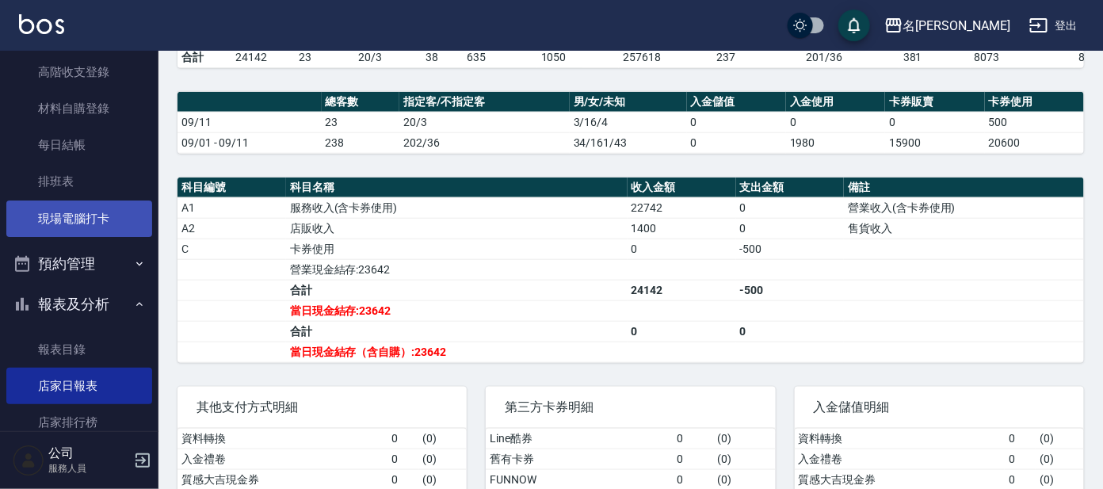
scroll to position [98, 0]
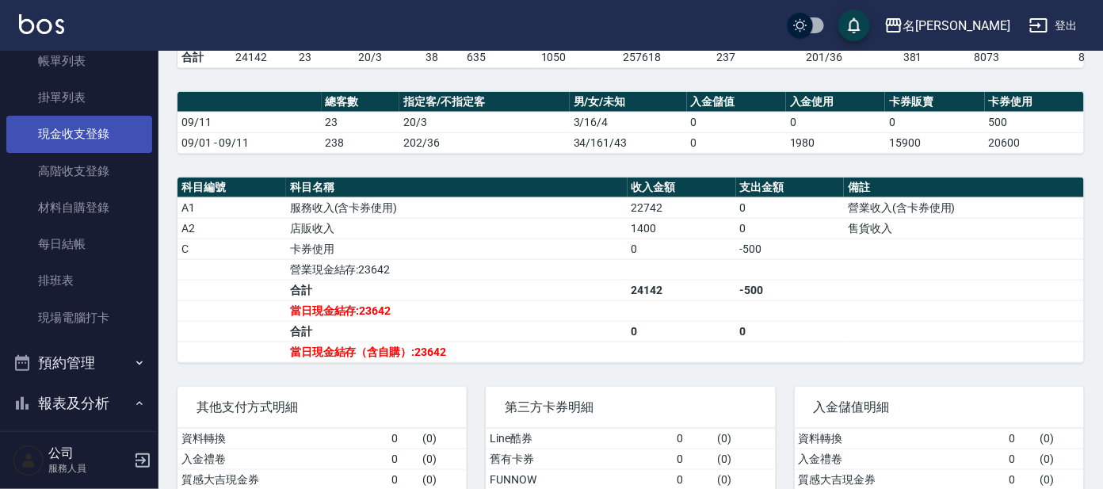
click at [119, 135] on link "現金收支登錄" at bounding box center [79, 134] width 146 height 36
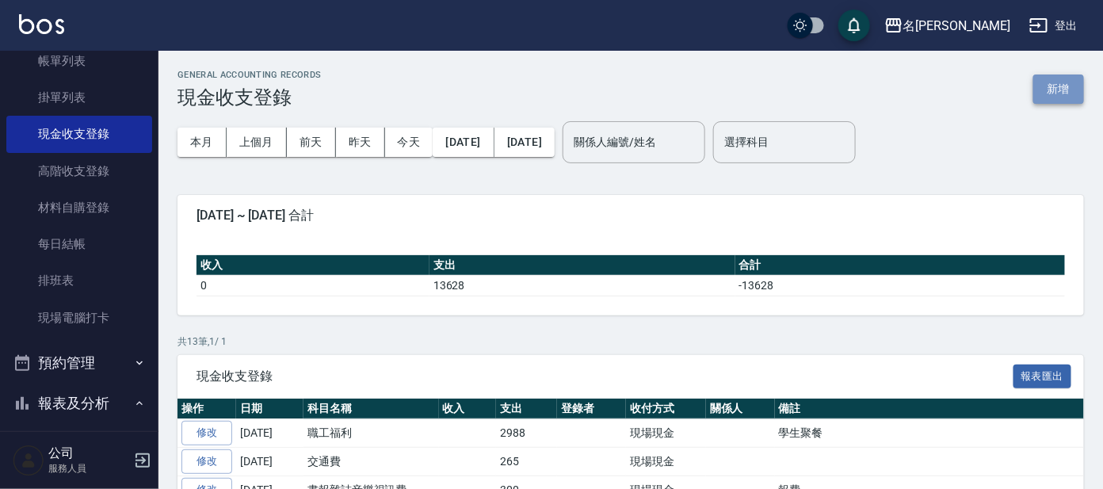
click at [1058, 86] on button "新增" at bounding box center [1059, 89] width 51 height 29
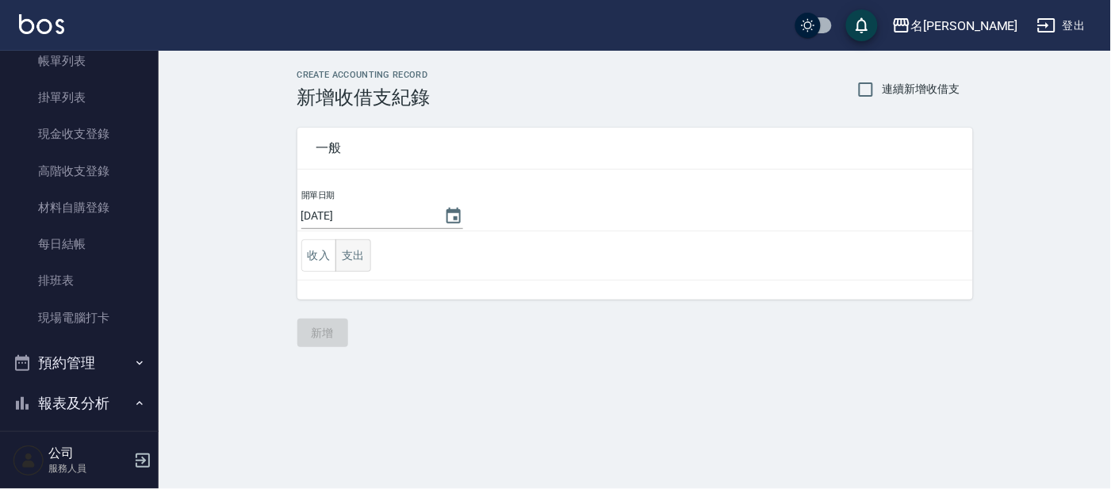
click at [362, 248] on button "支出" at bounding box center [353, 255] width 36 height 33
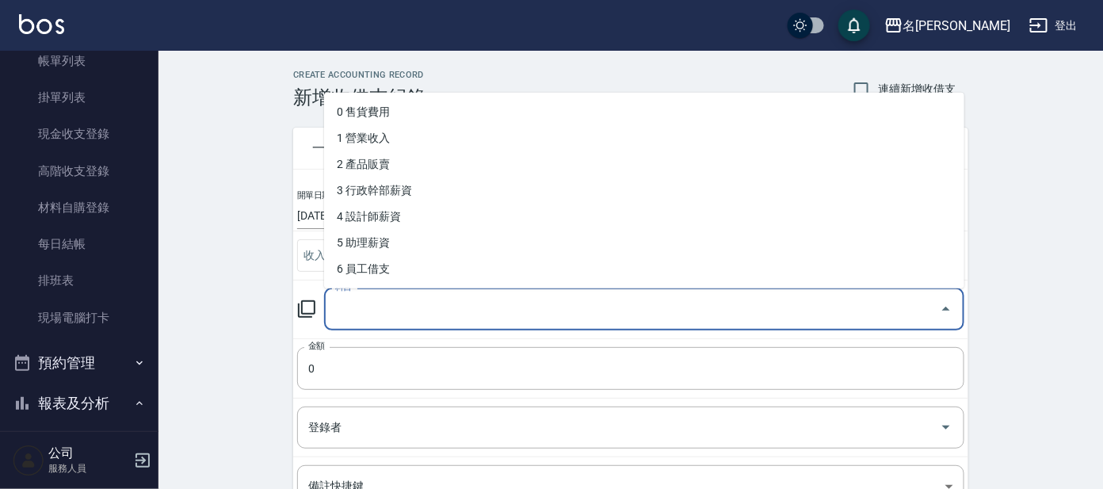
click at [371, 310] on input "科目" at bounding box center [632, 310] width 602 height 28
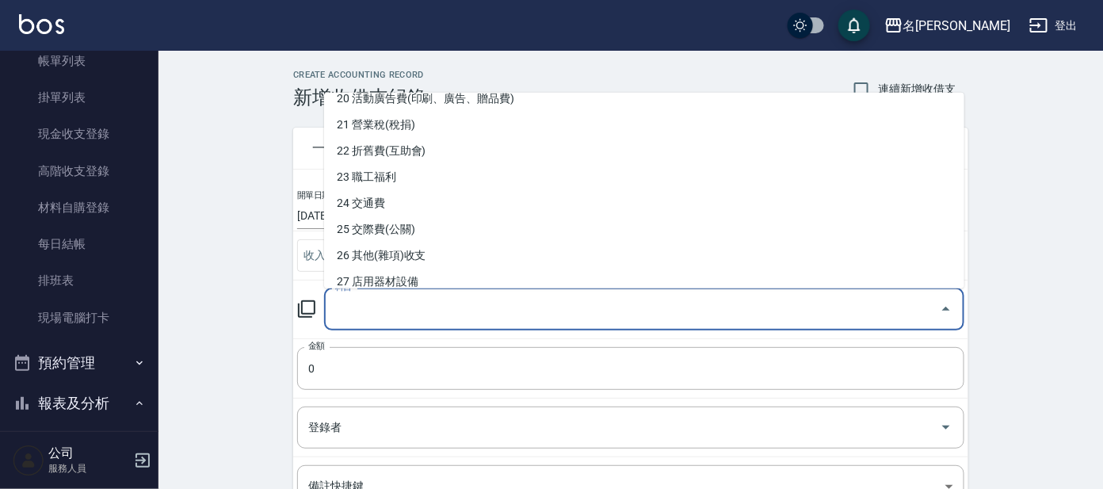
scroll to position [530, 0]
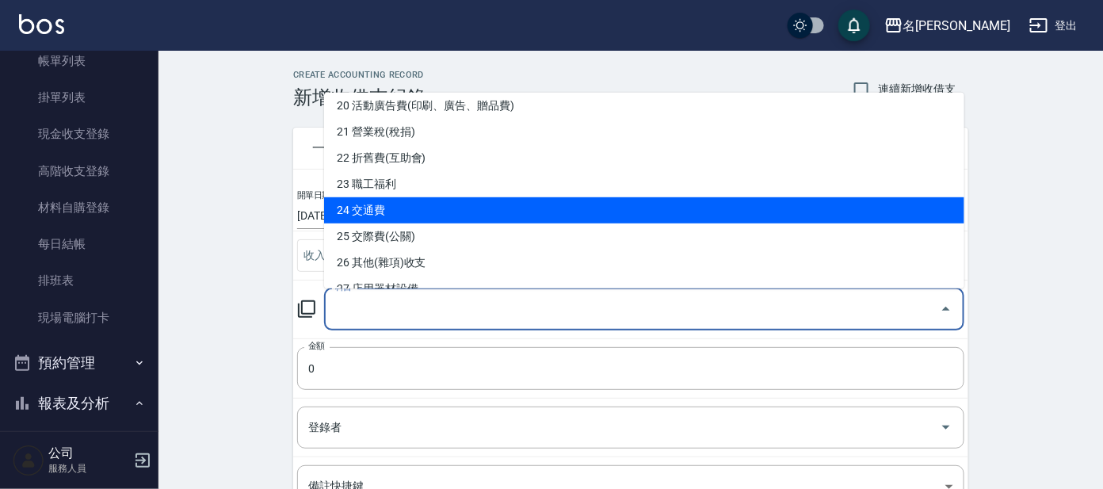
click at [713, 208] on li "24 交通費" at bounding box center [644, 210] width 641 height 26
type input "24 交通費"
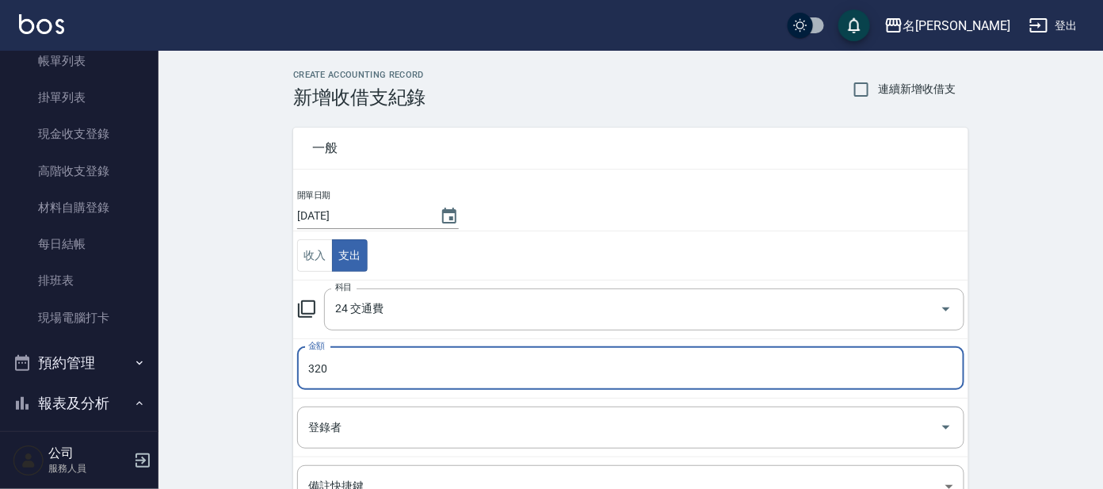
type input "320"
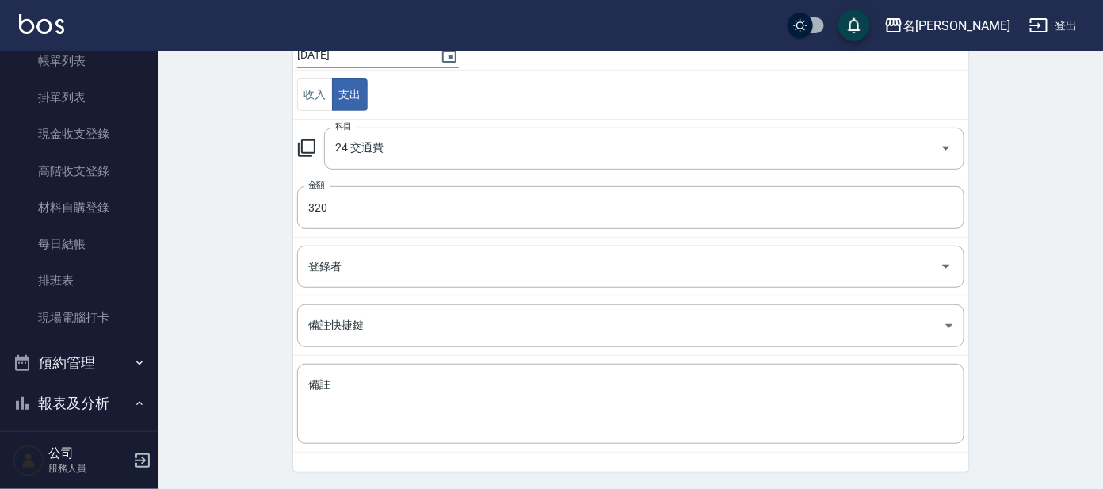
scroll to position [209, 0]
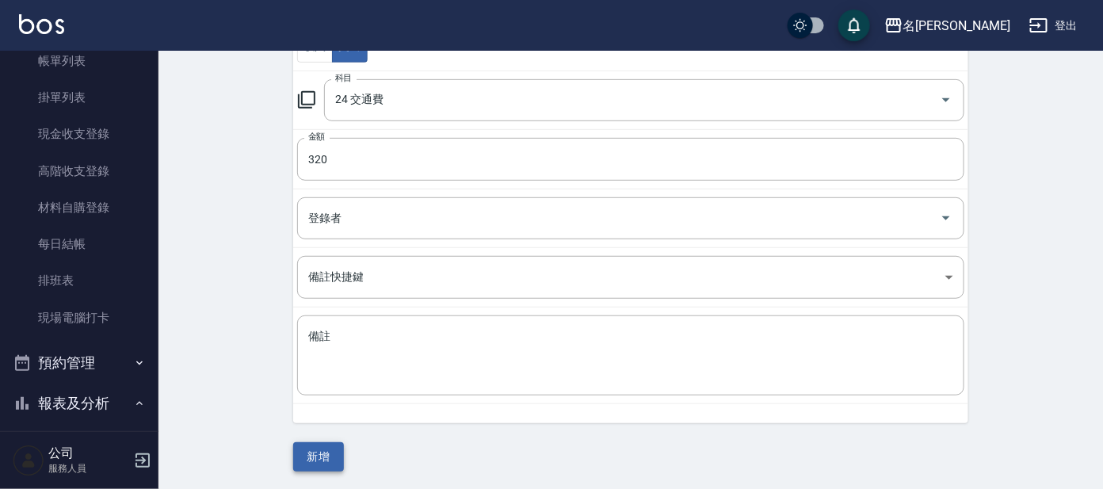
click at [292, 453] on div "CREATE ACCOUNTING RECORD 新增收借支紀錄 連續新增收借支 一般 開單日期 [DATE] 收入 支出 科目 24 交通費 科目 金額 3…" at bounding box center [630, 165] width 713 height 611
click at [313, 449] on button "新增" at bounding box center [318, 456] width 51 height 29
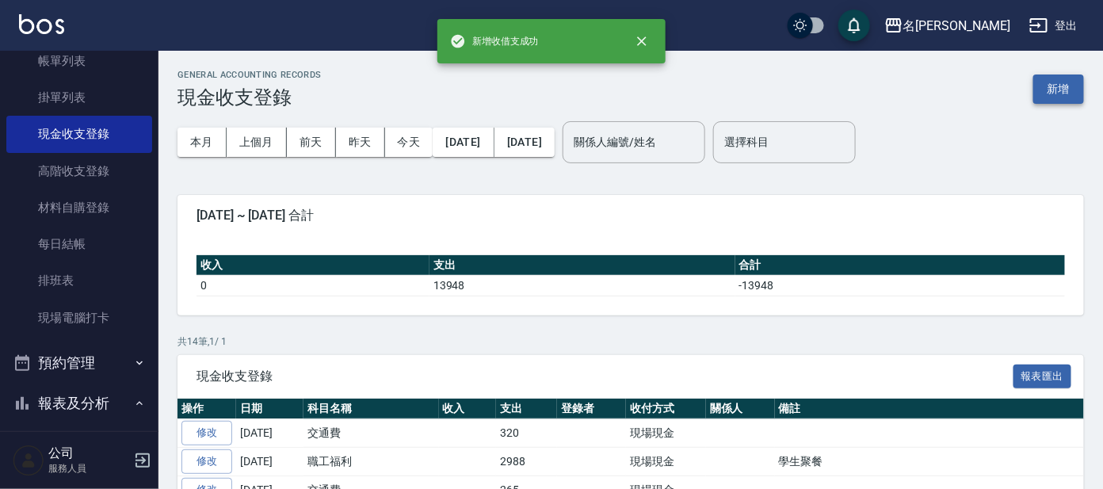
click at [1060, 86] on button "新增" at bounding box center [1059, 89] width 51 height 29
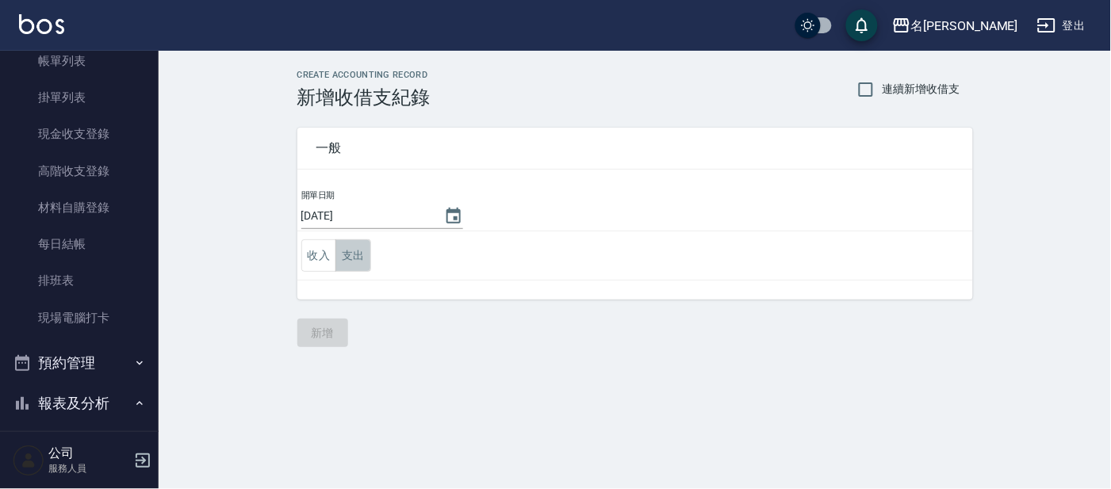
click at [363, 254] on button "支出" at bounding box center [353, 255] width 36 height 33
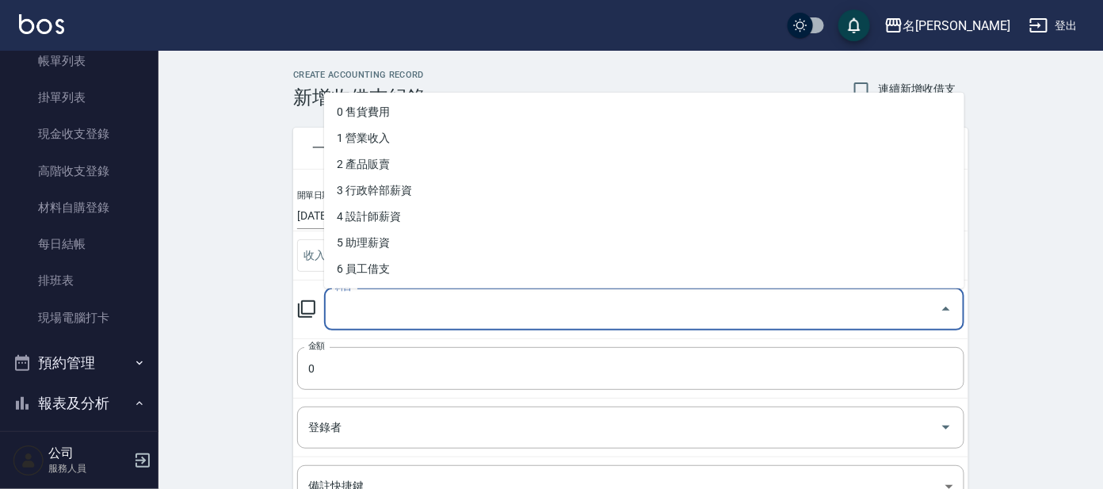
click at [396, 315] on input "科目" at bounding box center [632, 310] width 602 height 28
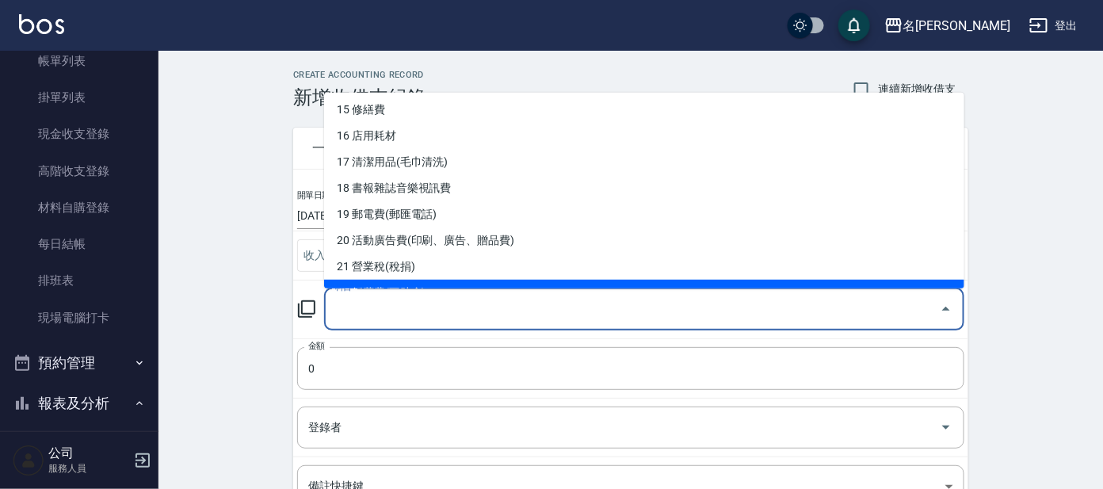
scroll to position [296, 0]
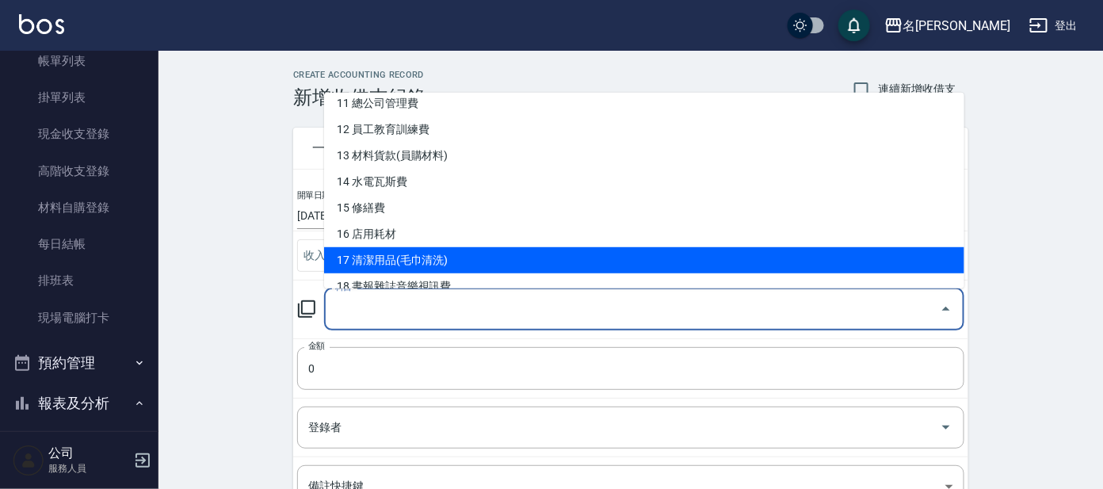
click at [469, 267] on li "17 清潔用品(毛巾清洗)" at bounding box center [644, 260] width 641 height 26
type input "17 清潔用品(毛巾清洗)"
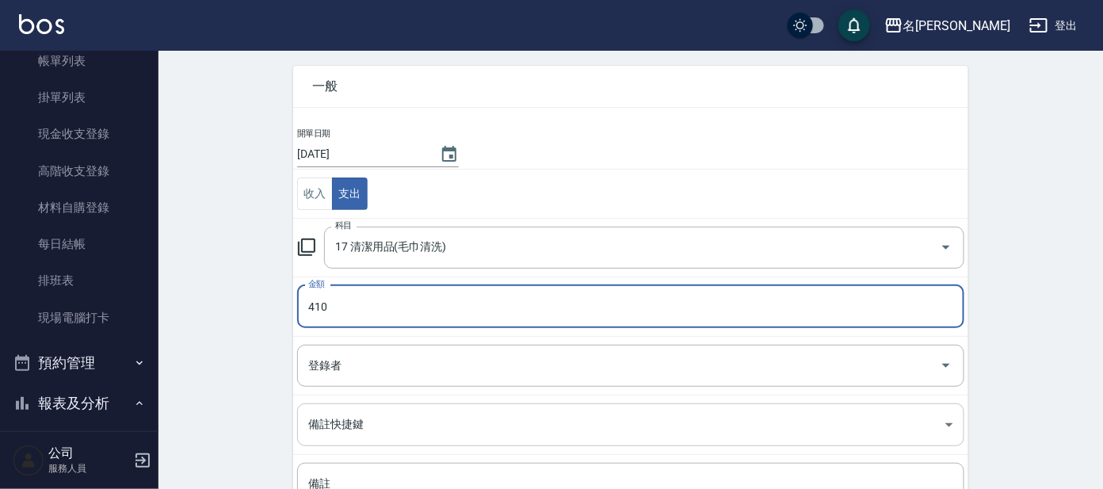
scroll to position [197, 0]
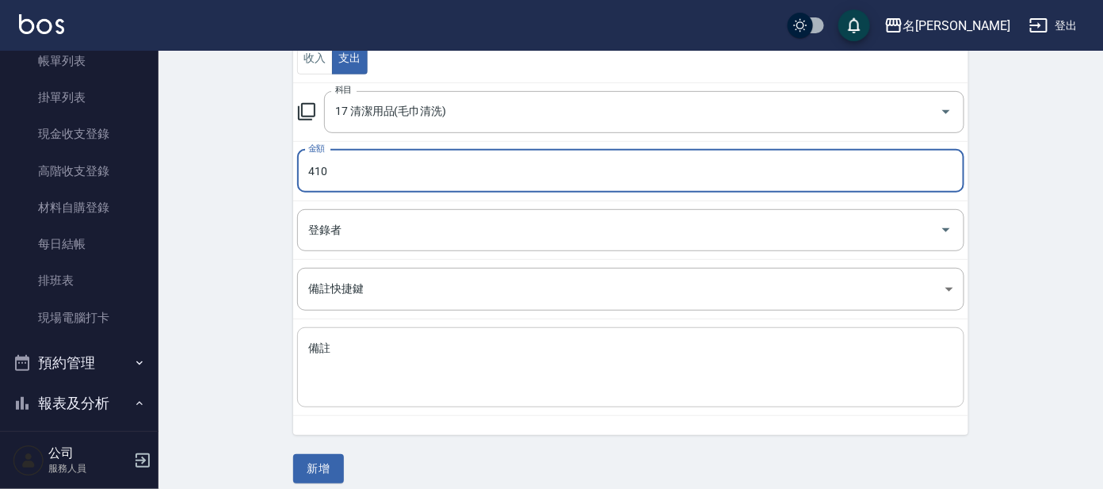
type input "410"
click at [469, 353] on textarea "備註" at bounding box center [630, 368] width 645 height 54
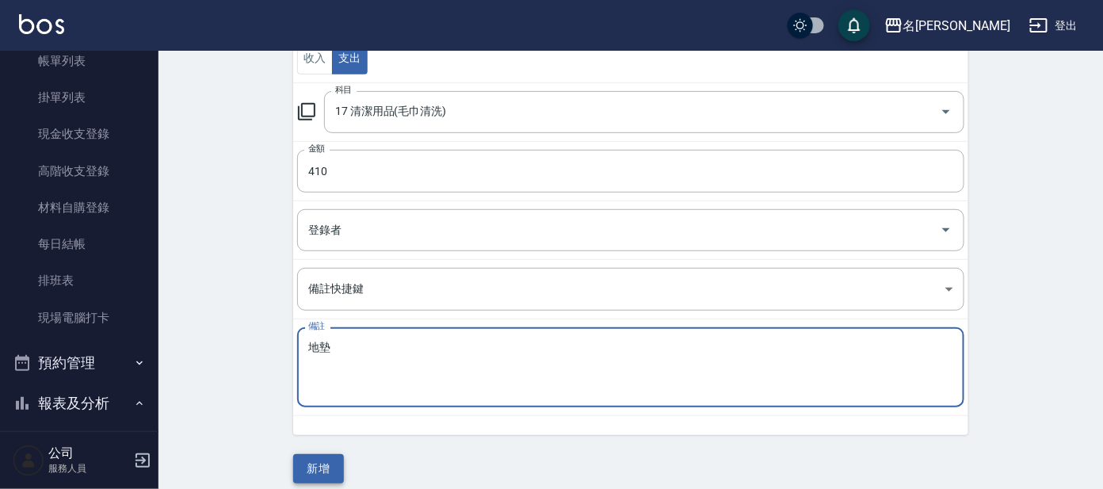
type textarea "地墊"
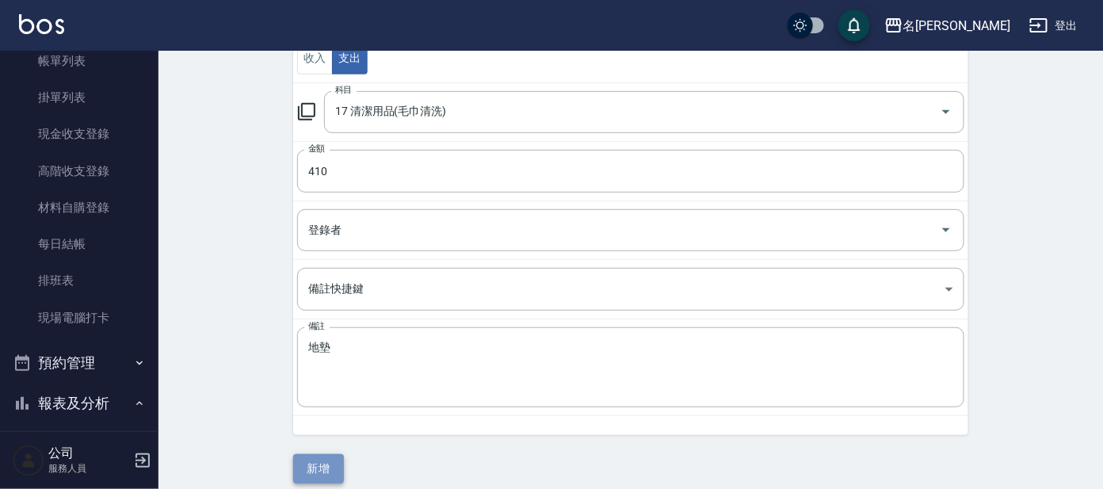
click at [312, 462] on button "新增" at bounding box center [318, 468] width 51 height 29
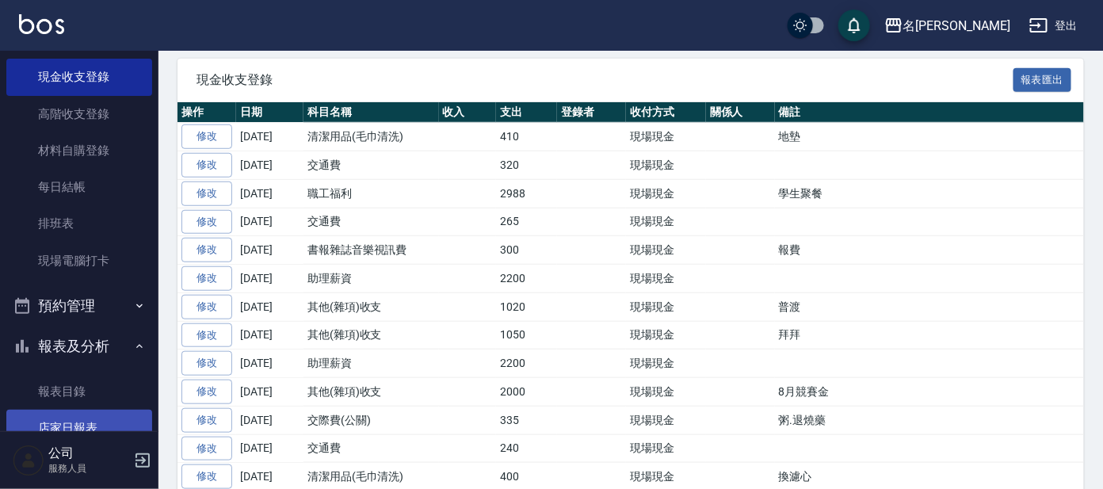
scroll to position [296, 0]
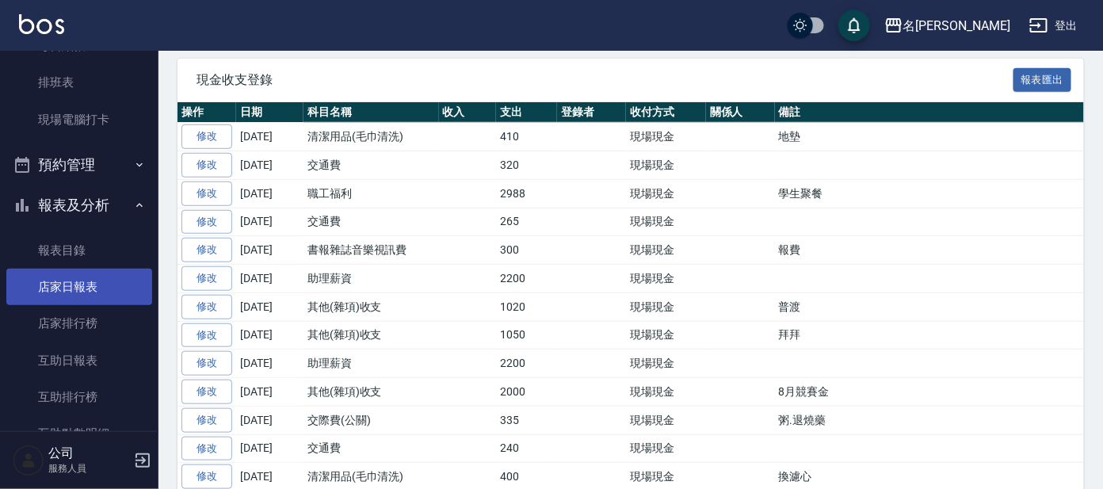
click at [97, 283] on link "店家日報表" at bounding box center [79, 287] width 146 height 36
